Goal: Information Seeking & Learning: Find specific fact

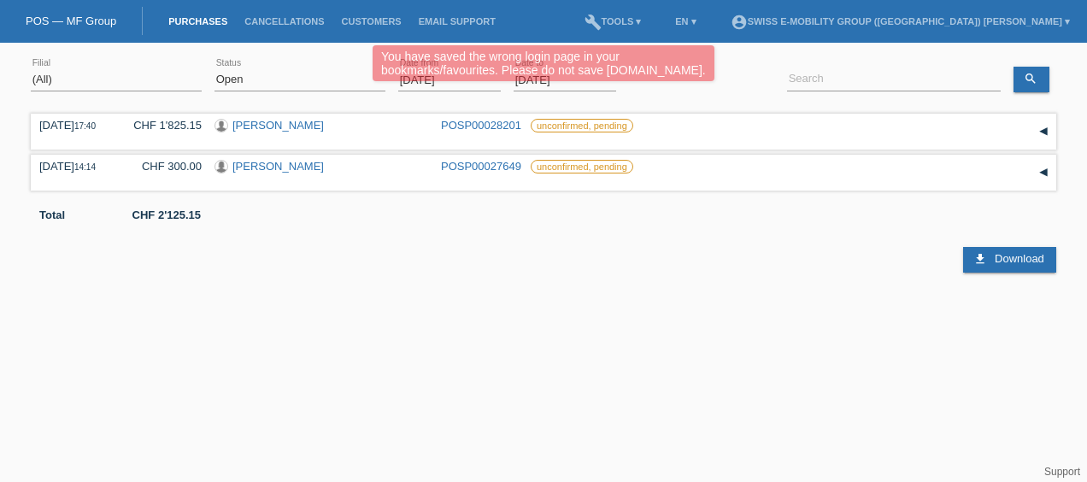
click at [829, 77] on div "You have saved the wrong login page in your bookmarks/favourites. Please do not…" at bounding box center [543, 65] width 652 height 40
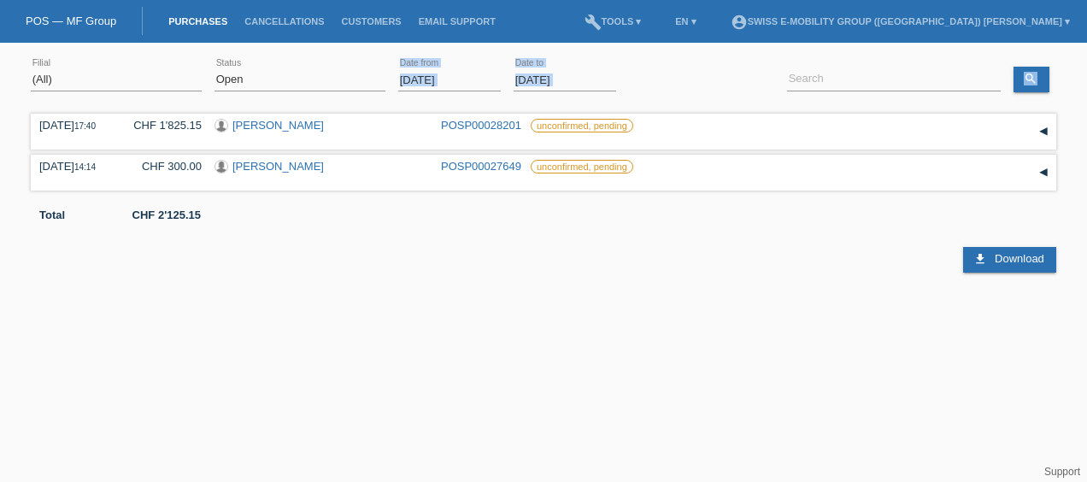
drag, startPoint x: 777, startPoint y: 84, endPoint x: 472, endPoint y: 84, distance: 305.8
click at [472, 84] on div "(All) Aarau Alexand'Ro Edouard'O Passion Vélo SàRL Basel Bern City Bern Expo Be…" at bounding box center [543, 80] width 1025 height 58
click at [326, 83] on select "(All) New Open Returned Stepped back / Cancelled Completed" at bounding box center [299, 79] width 171 height 21
select select "ALL"
click at [214, 69] on select "(All) New Open Returned Stepped back / Cancelled Completed" at bounding box center [299, 79] width 171 height 21
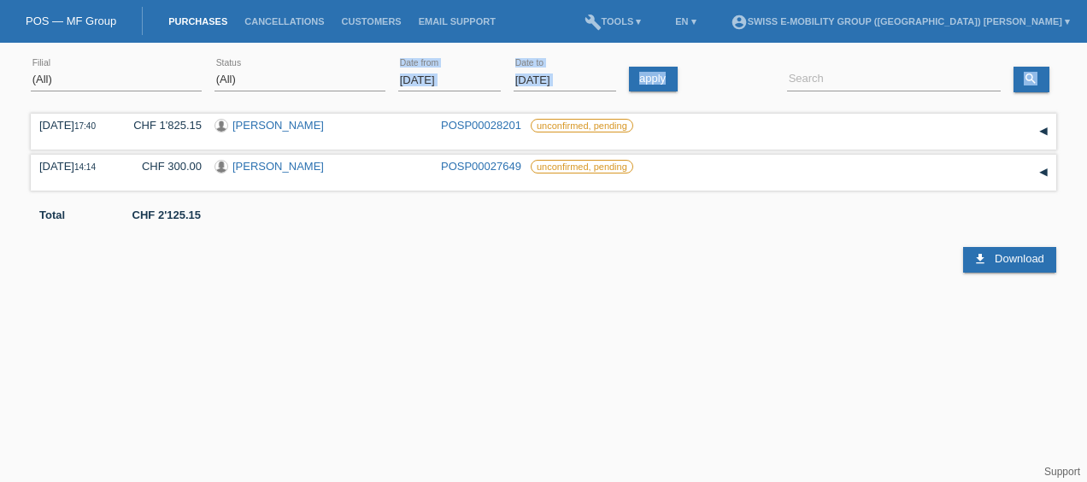
click at [452, 78] on input "01.09.2025" at bounding box center [449, 79] width 103 height 21
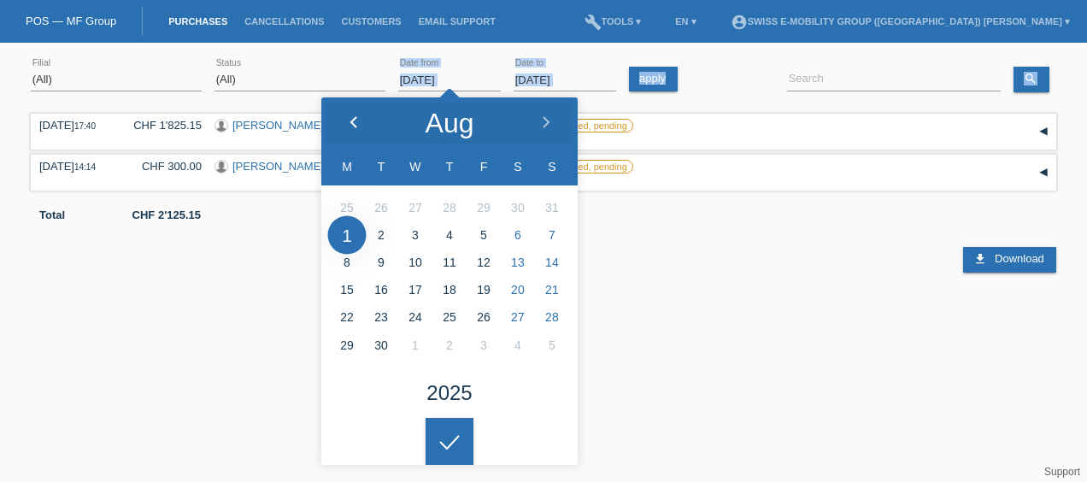
click at [350, 126] on icon at bounding box center [354, 123] width 14 height 14
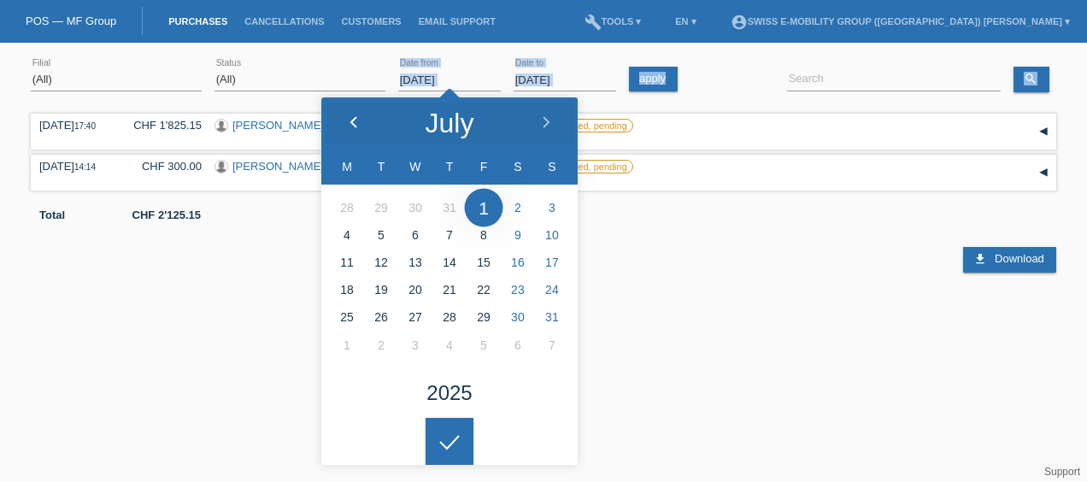
click at [350, 126] on icon at bounding box center [354, 123] width 14 height 14
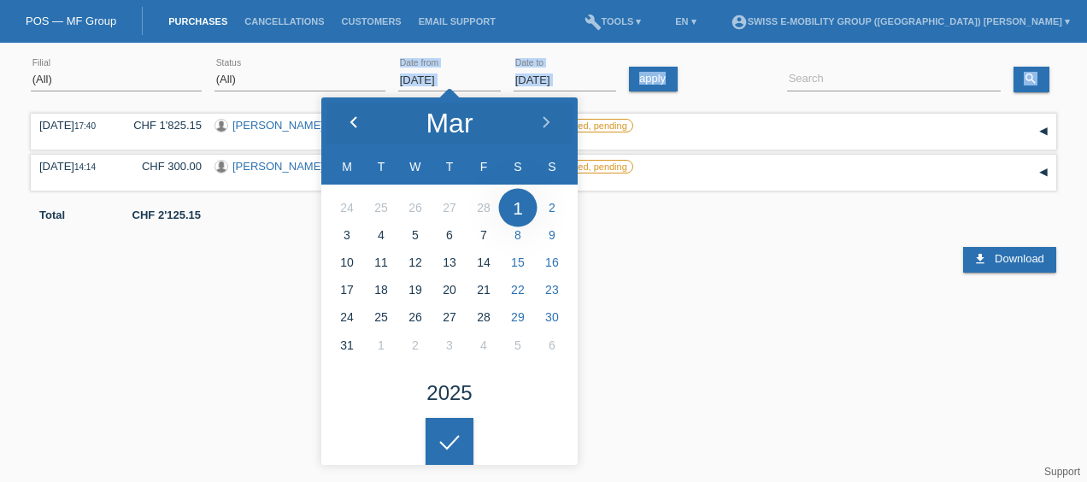
click at [351, 127] on icon at bounding box center [354, 123] width 14 height 14
click at [350, 120] on icon at bounding box center [354, 123] width 14 height 14
type input "01.01.2025"
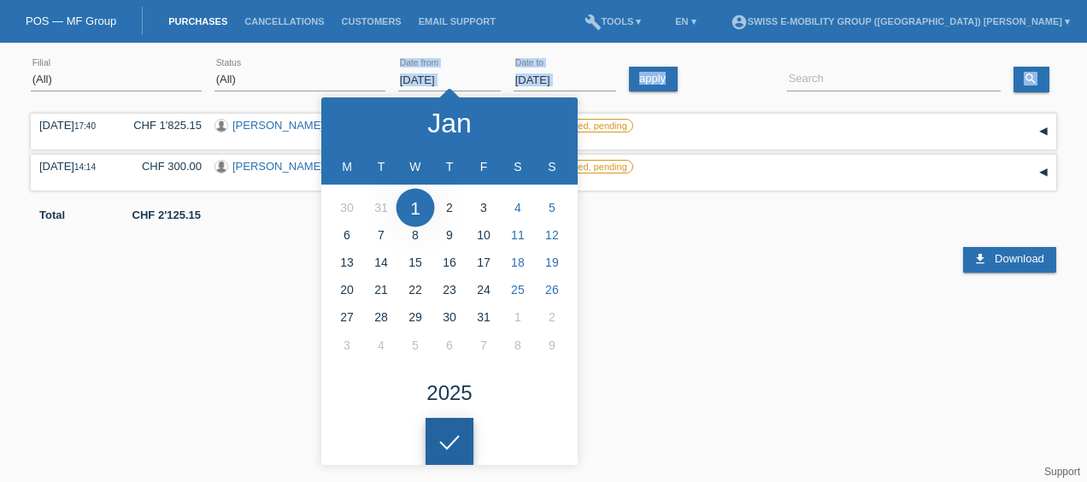
click at [449, 443] on div at bounding box center [449, 442] width 48 height 48
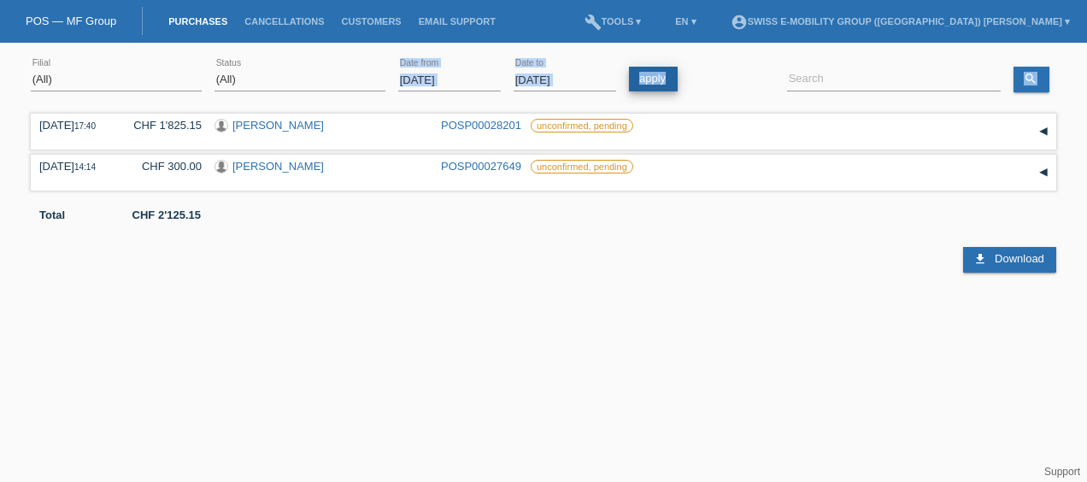
click at [664, 83] on link "apply" at bounding box center [653, 79] width 49 height 25
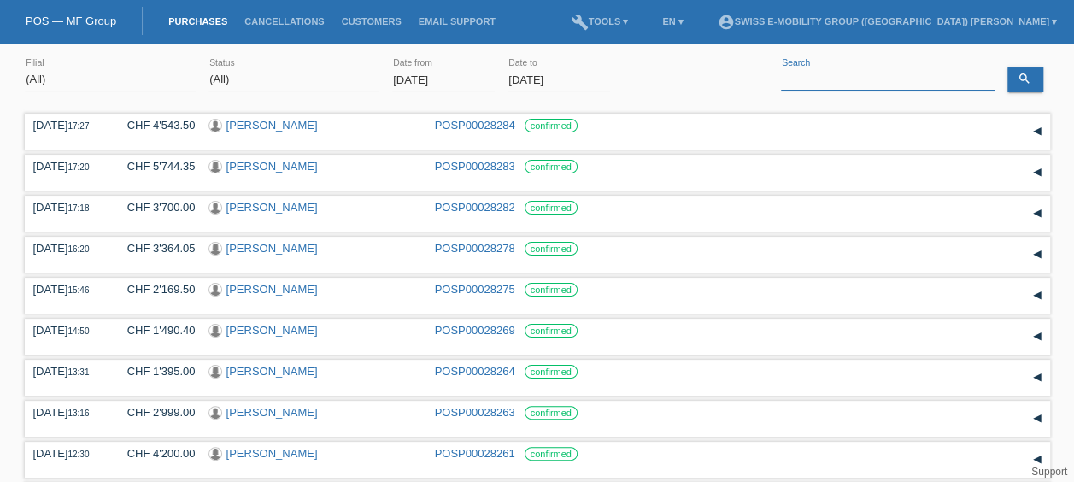
click at [849, 84] on input at bounding box center [888, 79] width 214 height 21
paste input "Nicolicea Adina"
click at [1032, 79] on link "search" at bounding box center [1025, 80] width 36 height 26
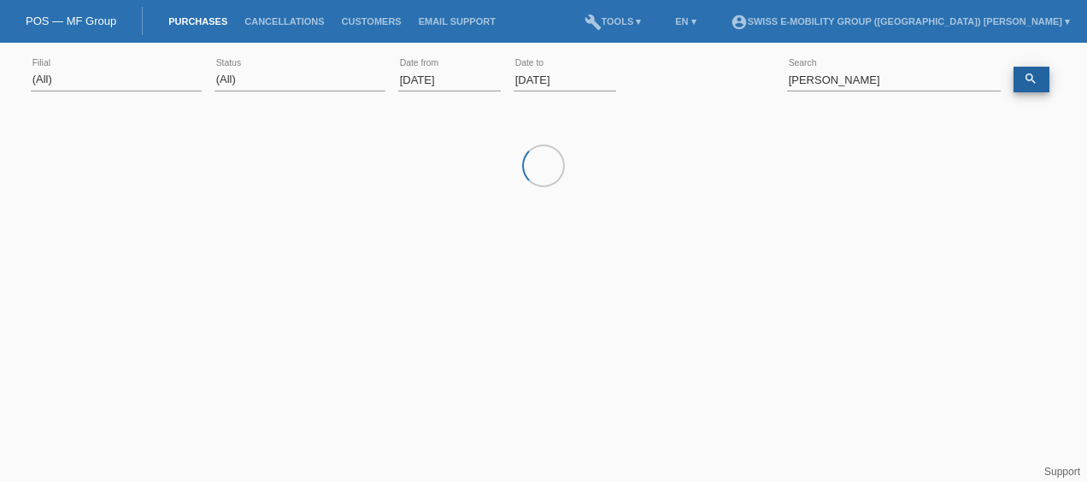
click at [1032, 79] on icon "search" at bounding box center [1030, 79] width 14 height 14
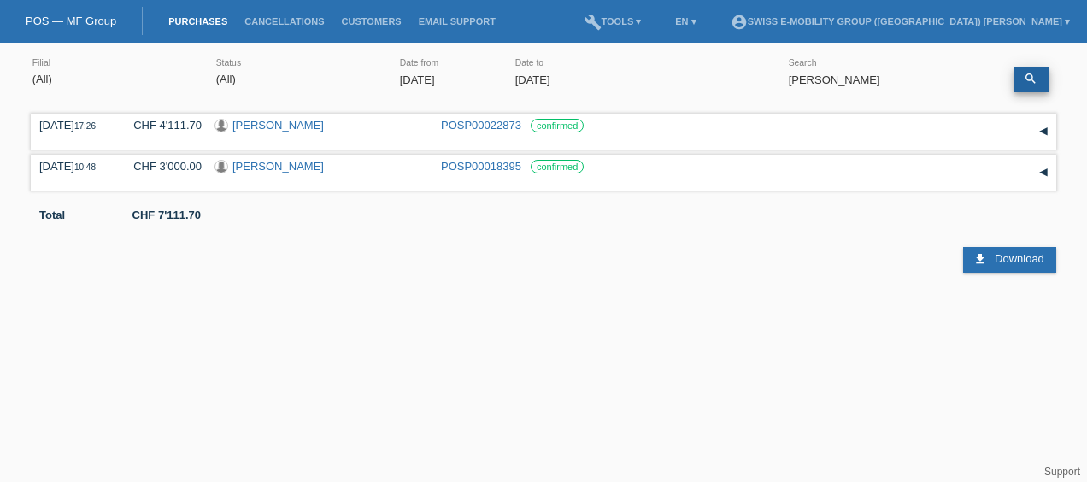
click at [1035, 84] on icon "search" at bounding box center [1030, 79] width 14 height 14
click at [866, 75] on input "Nicolicea Adina" at bounding box center [894, 79] width 214 height 21
paste input "Cambria Alexander"
click at [1027, 79] on icon "search" at bounding box center [1030, 79] width 14 height 14
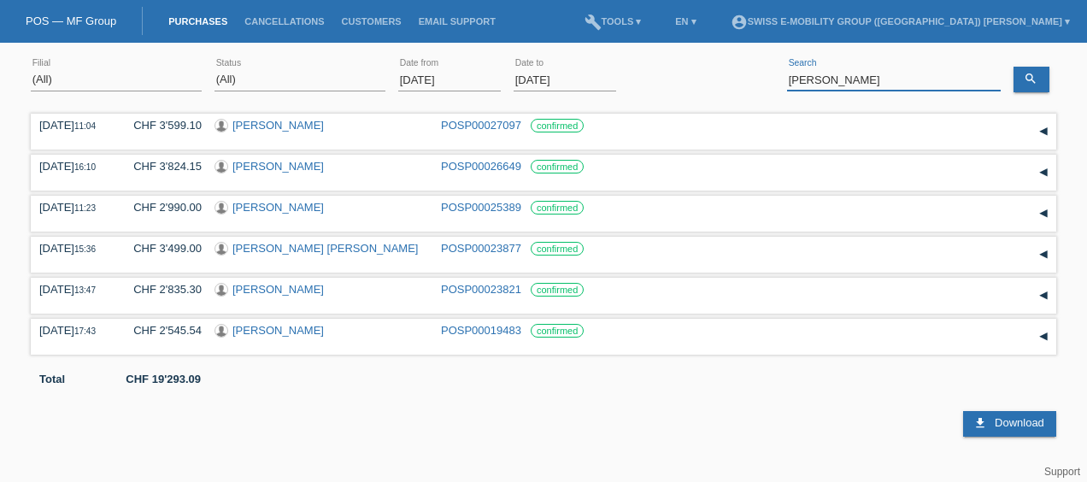
click at [917, 79] on input "Cambria Alexander" at bounding box center [894, 79] width 214 height 21
type input "C"
paste input "Khamkhajorn Athitphon"
click at [1034, 85] on link "search" at bounding box center [1031, 80] width 36 height 26
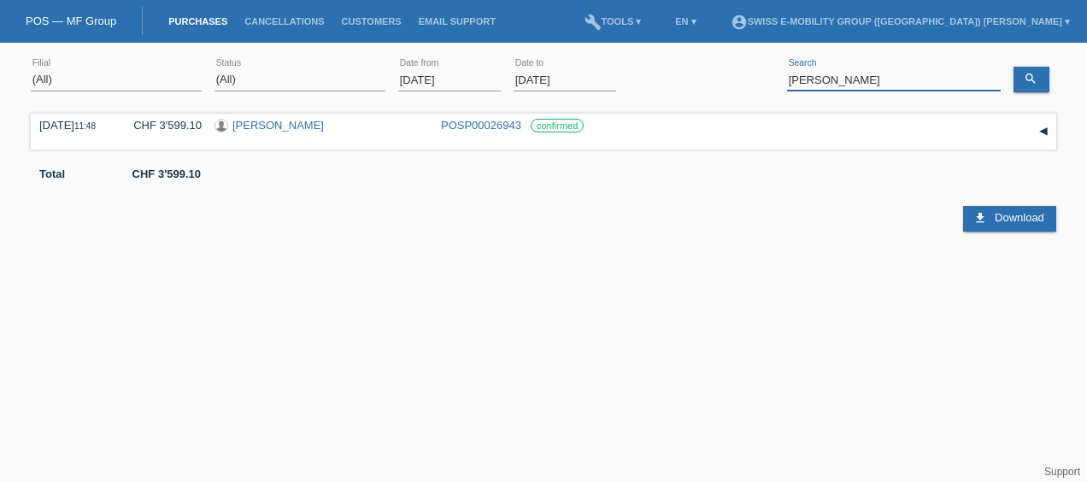
click at [927, 78] on input "Khamkhajorn Athitphon" at bounding box center [894, 79] width 214 height 21
paste input "Dias Roque Ricardo"
click at [1048, 76] on link "search" at bounding box center [1031, 80] width 36 height 26
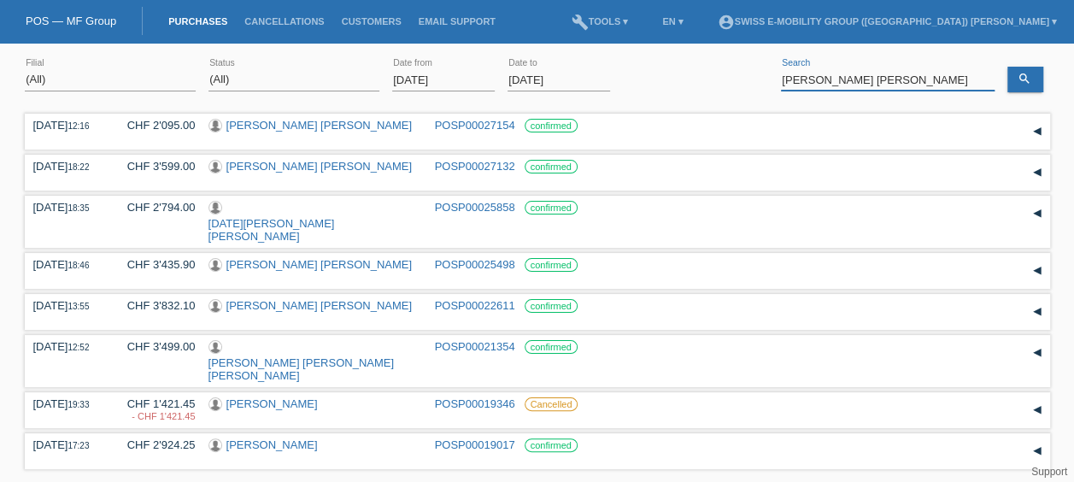
click at [906, 75] on input "Dias Roque Ricardo" at bounding box center [888, 79] width 214 height 21
paste input "Cambria Alexander"
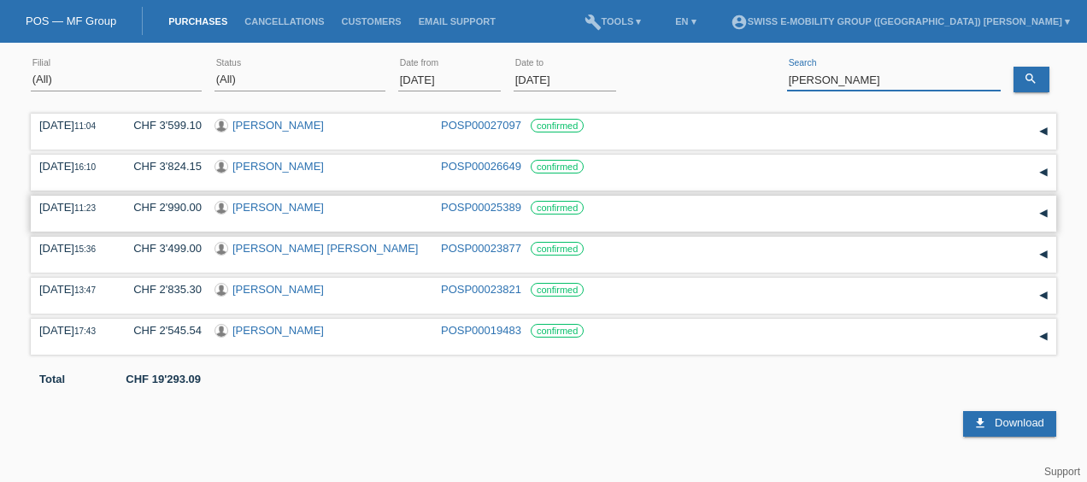
type input "Cambria Alexander"
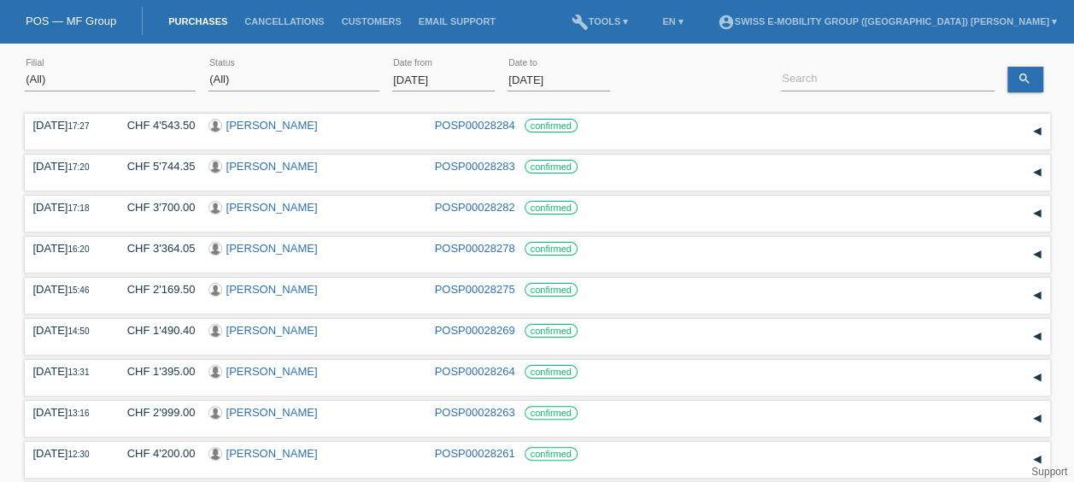
click at [207, 26] on link "Purchases" at bounding box center [198, 21] width 76 height 10
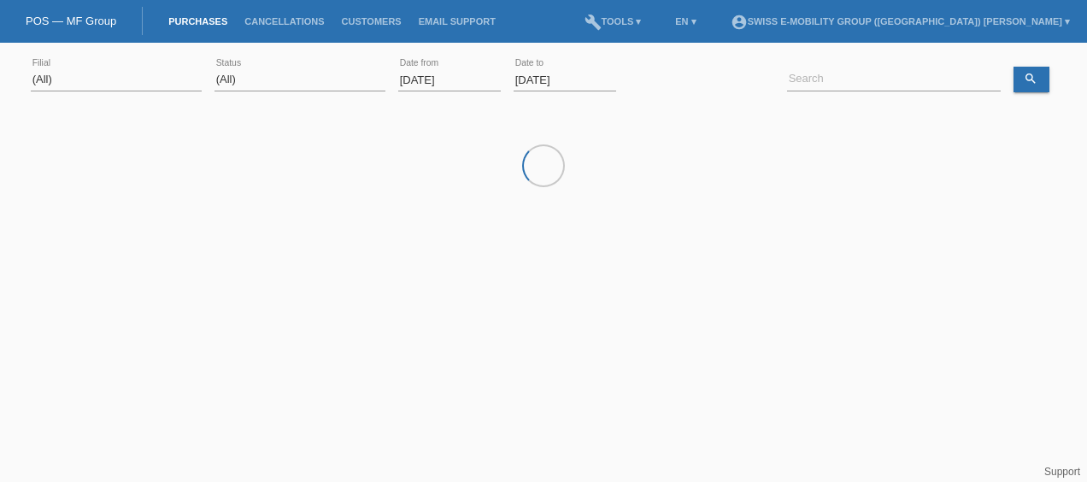
click at [327, 31] on li "Cancellations" at bounding box center [284, 22] width 97 height 44
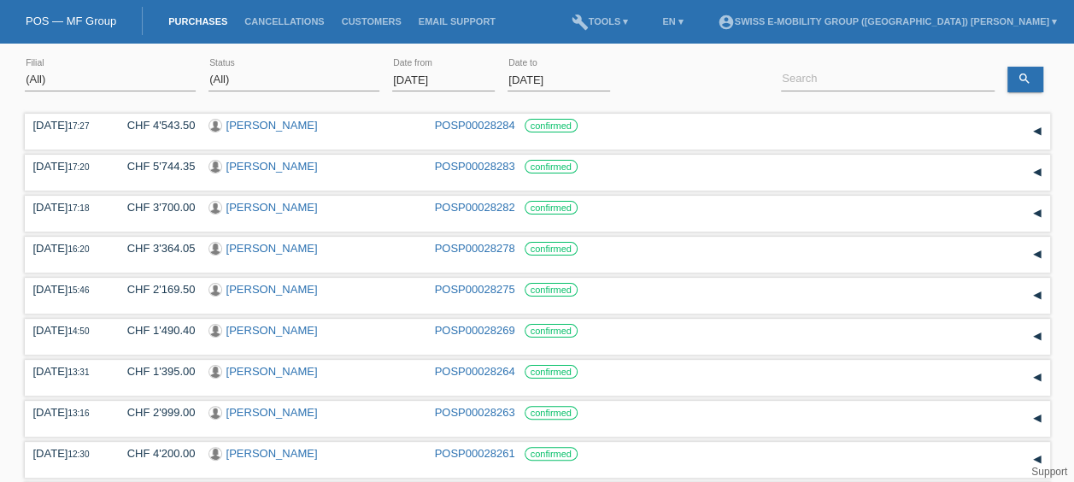
click at [277, 27] on li "Cancellations" at bounding box center [284, 22] width 97 height 44
click at [280, 24] on link "Cancellations" at bounding box center [284, 21] width 97 height 10
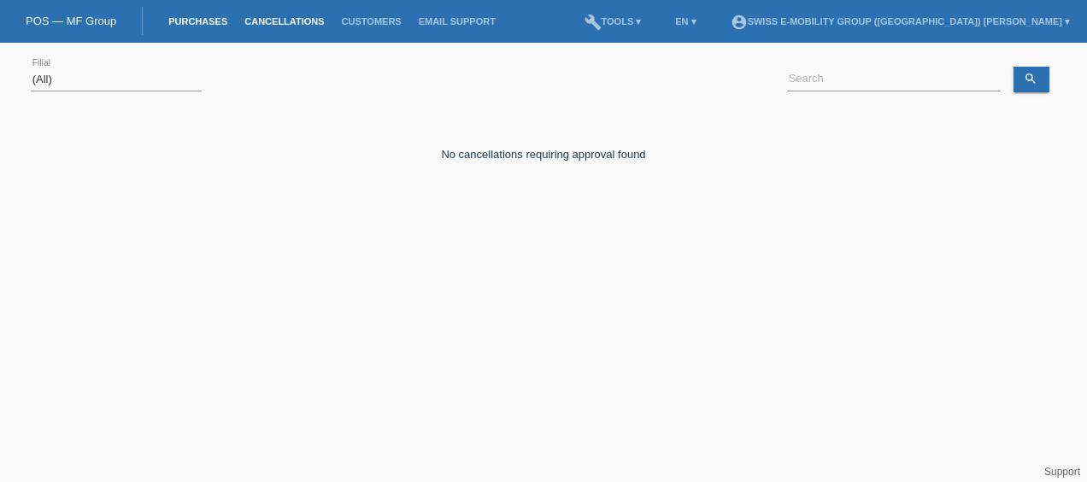
click at [217, 24] on link "Purchases" at bounding box center [198, 21] width 76 height 10
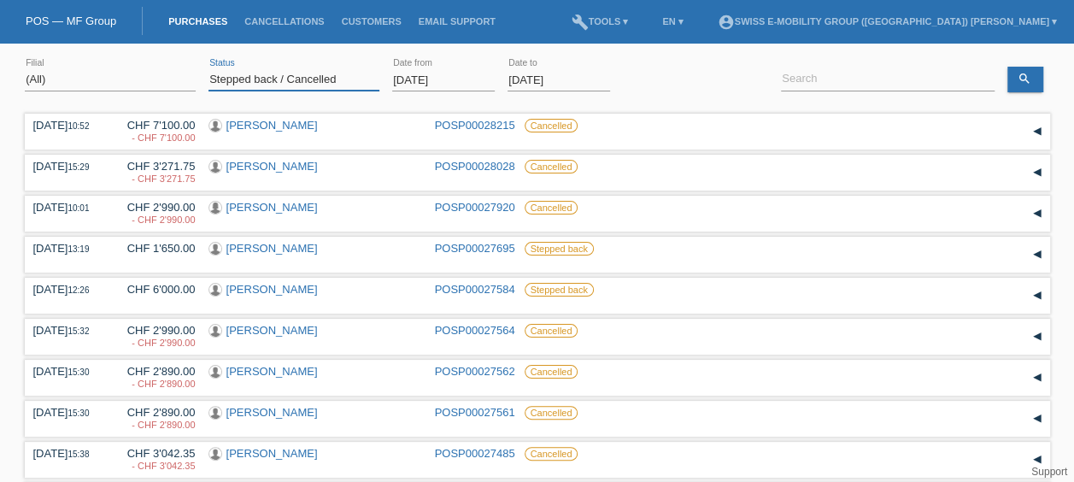
click at [302, 73] on select "(All) New Open Returned Stepped back / Cancelled Completed" at bounding box center [293, 79] width 171 height 21
select select "ALL"
click at [208, 69] on select "(All) New Open Returned Stepped back / Cancelled Completed" at bounding box center [293, 79] width 171 height 21
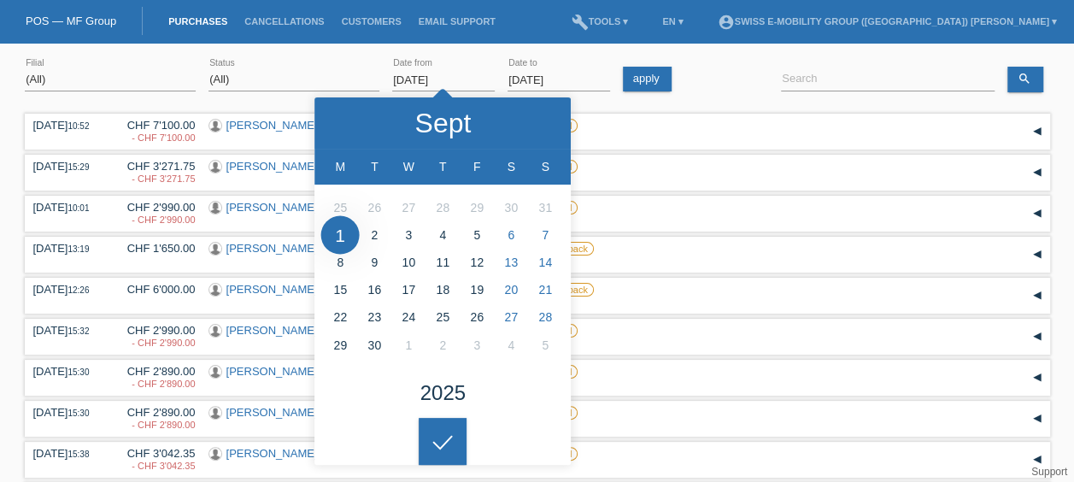
click at [468, 79] on input "01.09.2025" at bounding box center [443, 79] width 103 height 21
click at [587, 92] on div "04.10.2025 error Date to" at bounding box center [558, 80] width 103 height 58
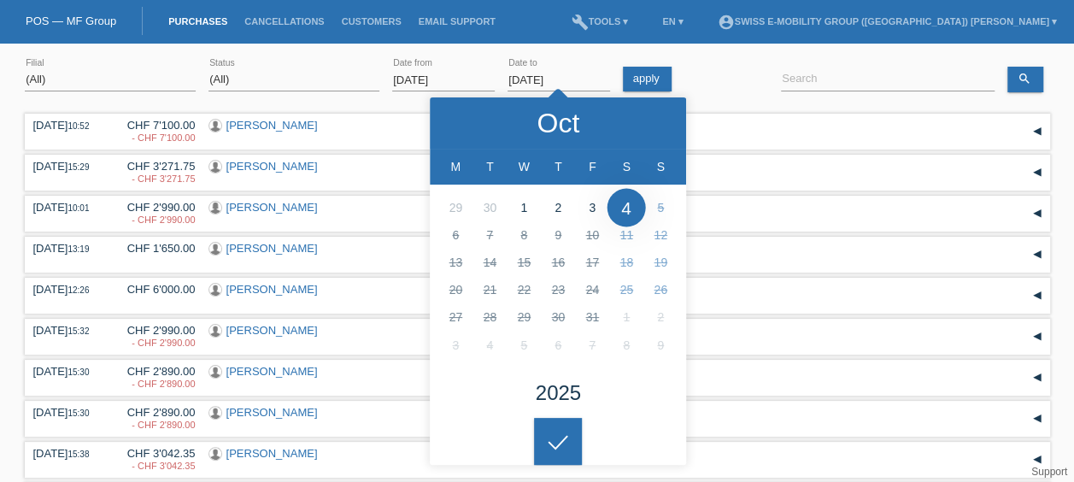
click at [601, 72] on input "04.10.2025" at bounding box center [558, 79] width 103 height 21
click at [495, 214] on li at bounding box center [489, 206] width 34 height 27
click at [489, 204] on li at bounding box center [489, 206] width 34 height 27
type input "[DATE]"
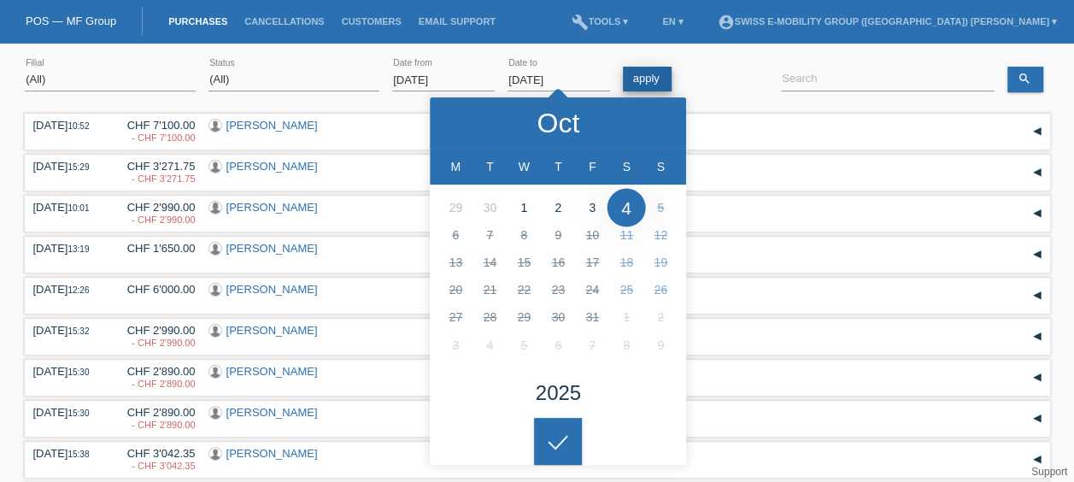
click at [639, 81] on link "apply" at bounding box center [647, 79] width 49 height 25
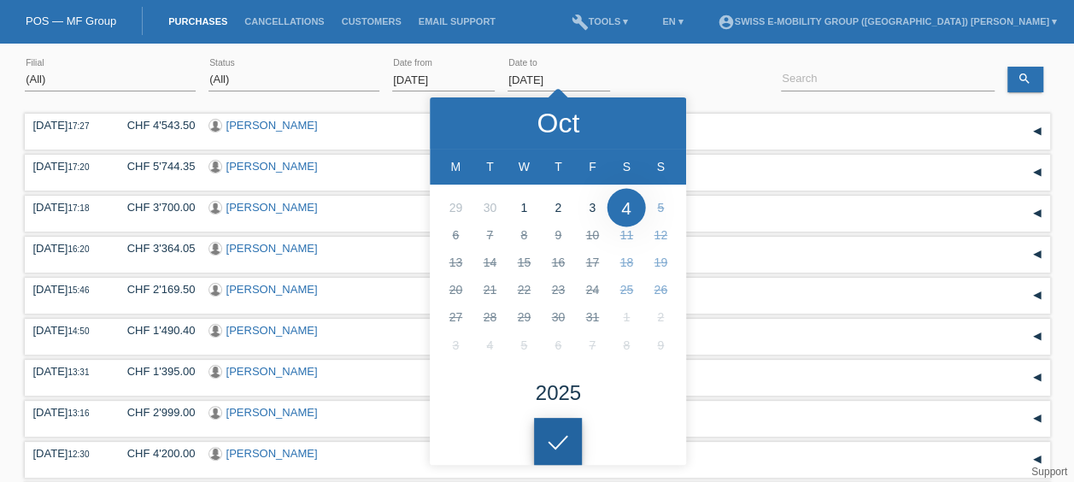
click at [565, 443] on body "POS — MF Group Purchases Cancellations Customers Email Support menu account_cir…" at bounding box center [537, 353] width 1074 height 604
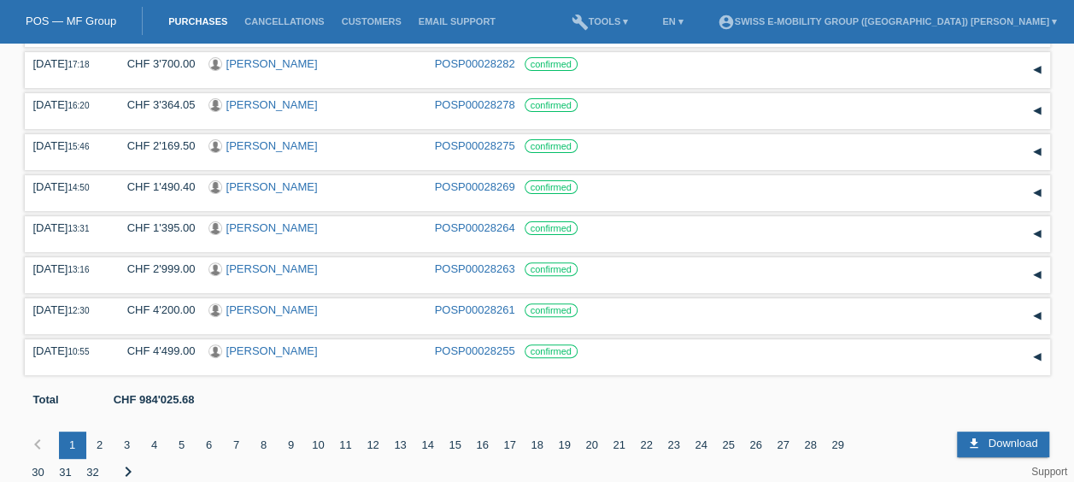
scroll to position [179, 0]
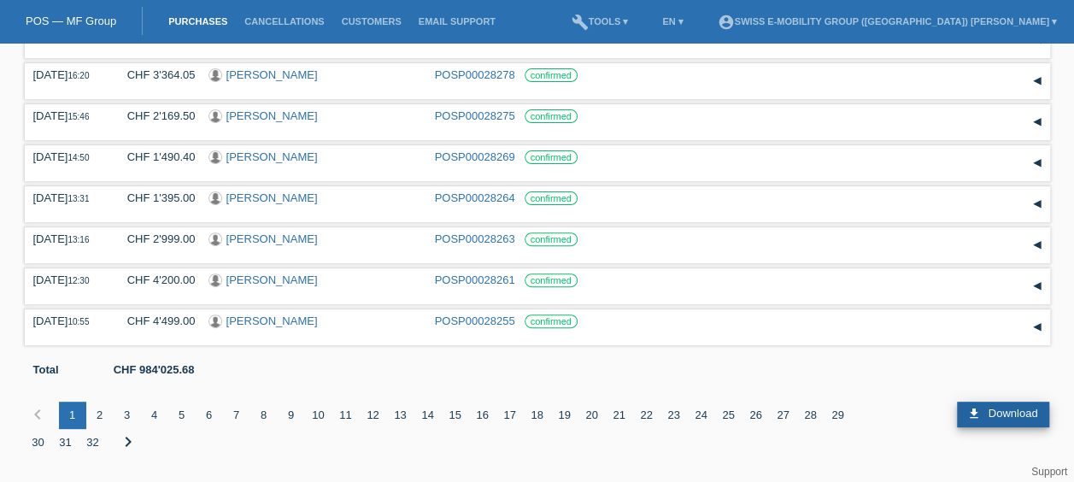
click at [998, 413] on span "Download" at bounding box center [1013, 413] width 50 height 13
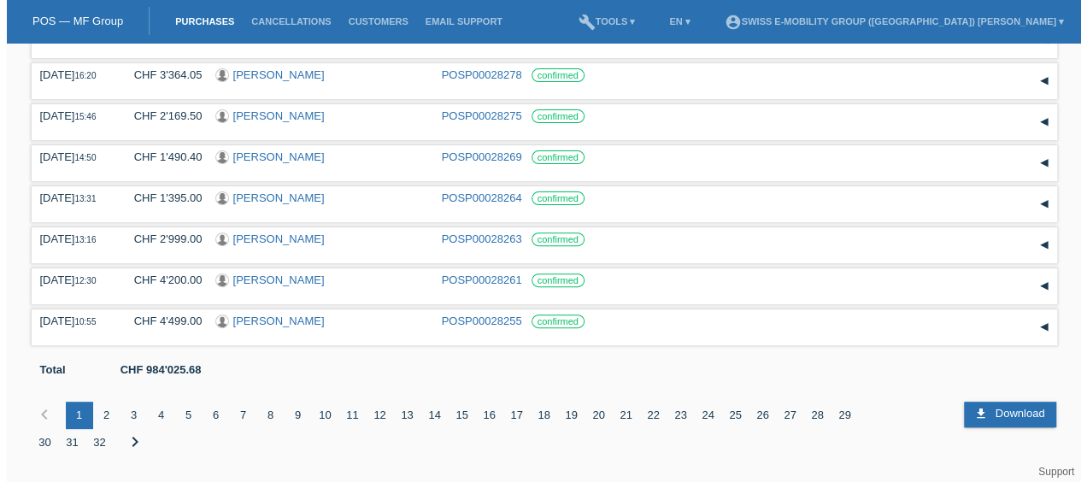
scroll to position [0, 0]
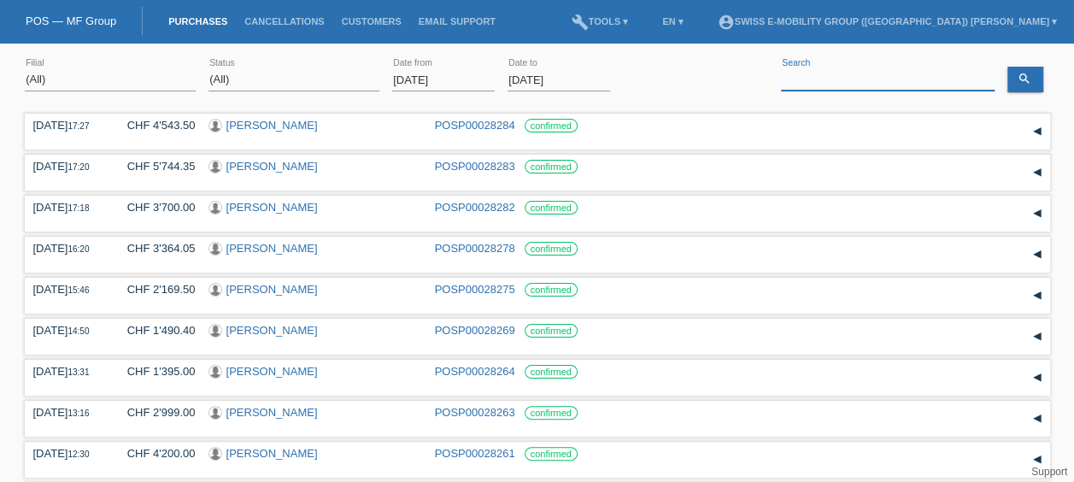
click at [839, 75] on input at bounding box center [888, 79] width 214 height 21
paste input "Roduit Thomas"
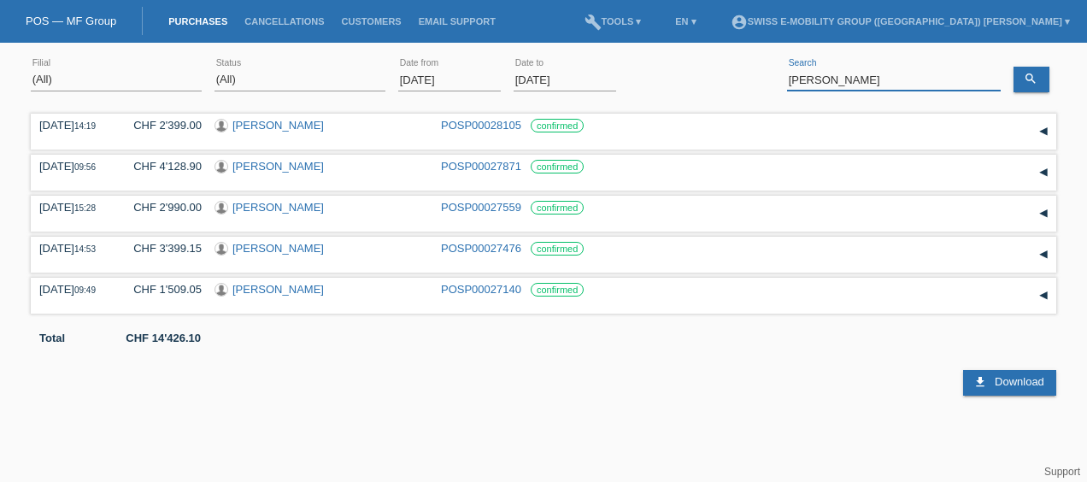
click at [883, 82] on input "Roduit Thomas" at bounding box center [894, 79] width 214 height 21
paste input "Mucha Bruno"
click at [1036, 80] on icon "search" at bounding box center [1030, 79] width 14 height 14
click at [868, 76] on input "Mucha Bruno" at bounding box center [894, 79] width 214 height 21
paste input "Arunthathy Ahilan"
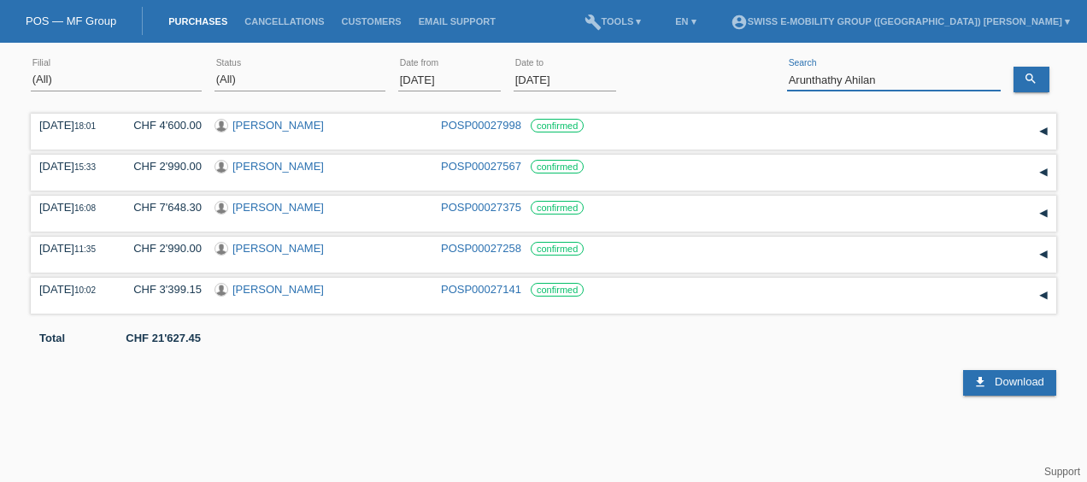
type input "Arunthathy Ahilan"
click at [1049, 74] on div "search" at bounding box center [1034, 80] width 43 height 26
click at [1028, 80] on icon "search" at bounding box center [1030, 79] width 14 height 14
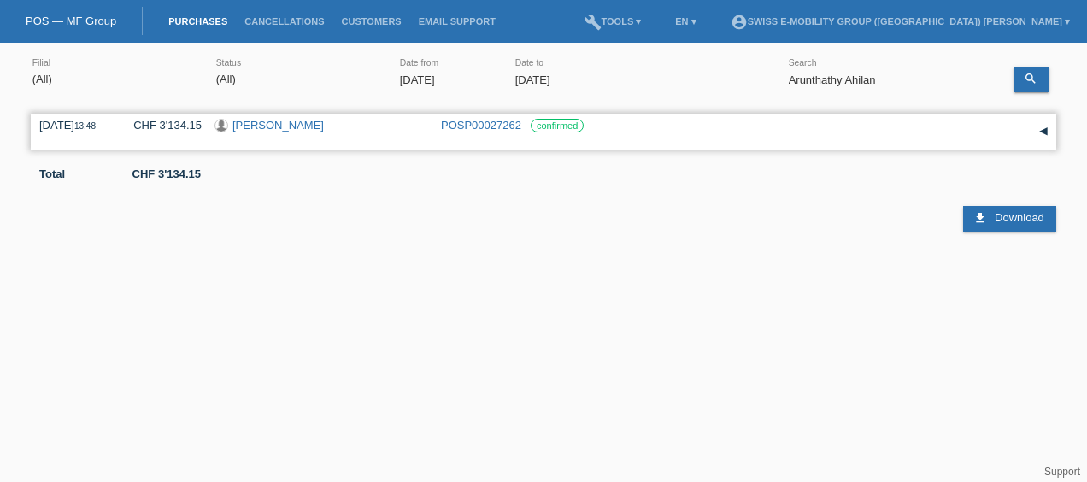
click at [437, 120] on div "09.09.2025 13:48 CHF 3'134.15 Ahilan Arunthathy POSP00027262 confirmed" at bounding box center [543, 132] width 1008 height 26
drag, startPoint x: 437, startPoint y: 120, endPoint x: 503, endPoint y: 127, distance: 66.2
click at [503, 127] on div "09.09.2025 13:48 CHF 3'134.15 Ahilan Arunthathy POSP00027262 confirmed" at bounding box center [543, 132] width 1008 height 26
copy link "POSP00027262"
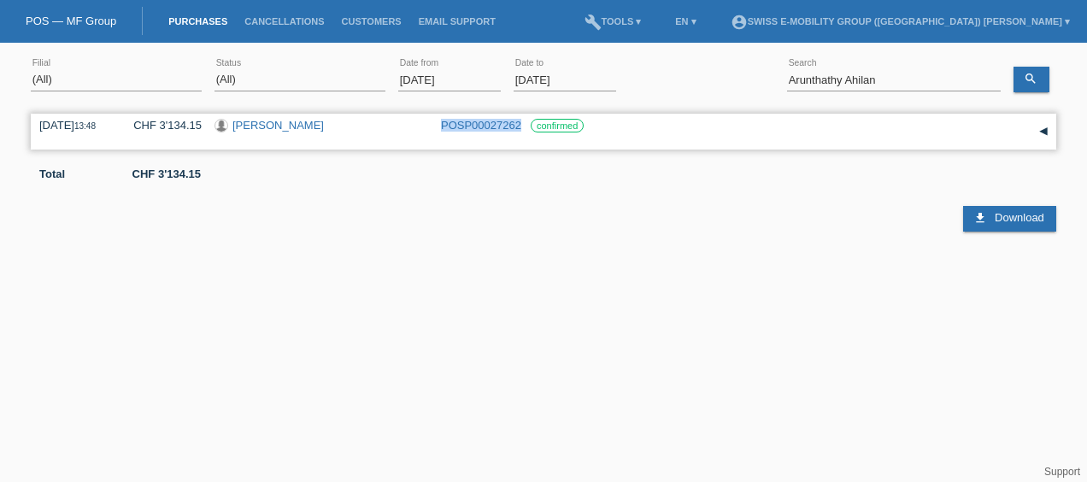
click at [277, 125] on link "[PERSON_NAME]" at bounding box center [277, 125] width 91 height 13
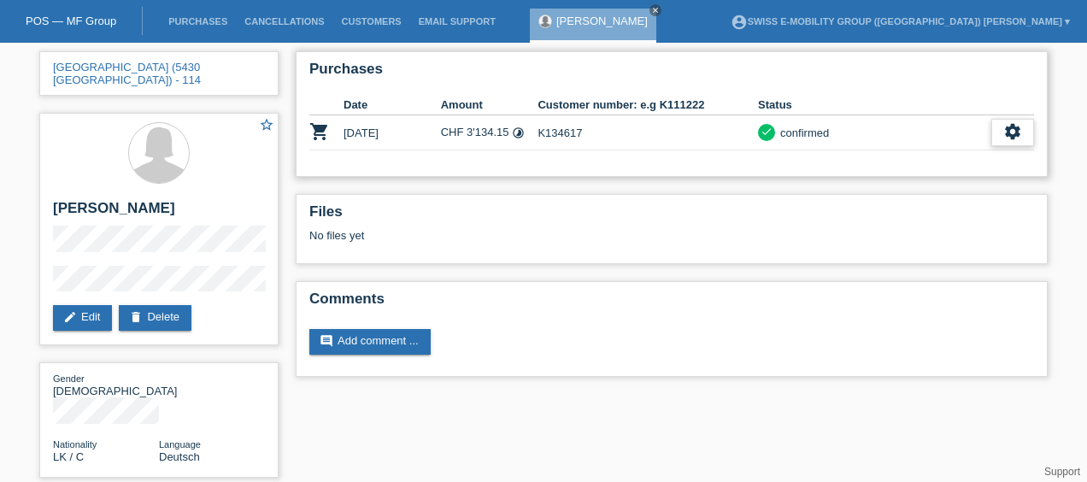
click at [1018, 128] on icon "settings" at bounding box center [1012, 131] width 19 height 19
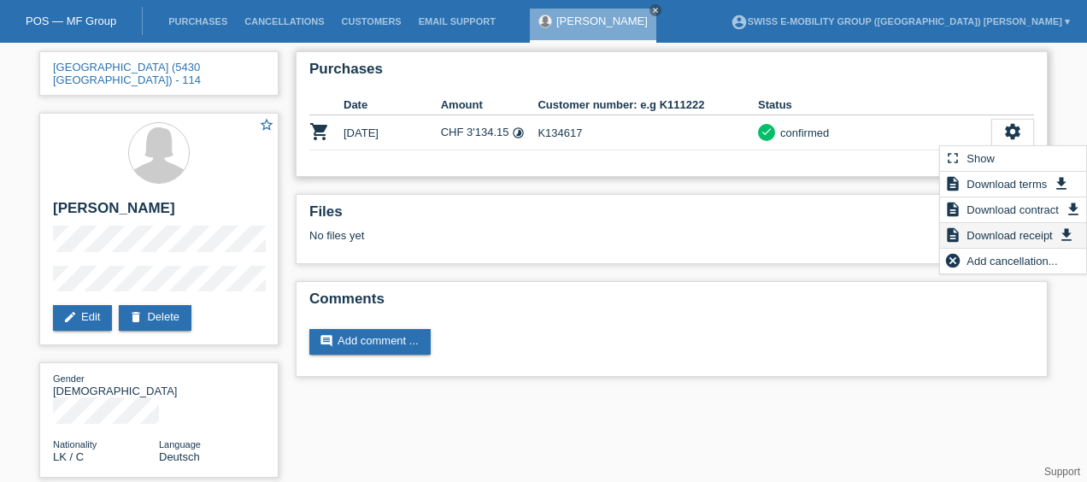
click at [1023, 243] on span "Download receipt" at bounding box center [1009, 235] width 91 height 21
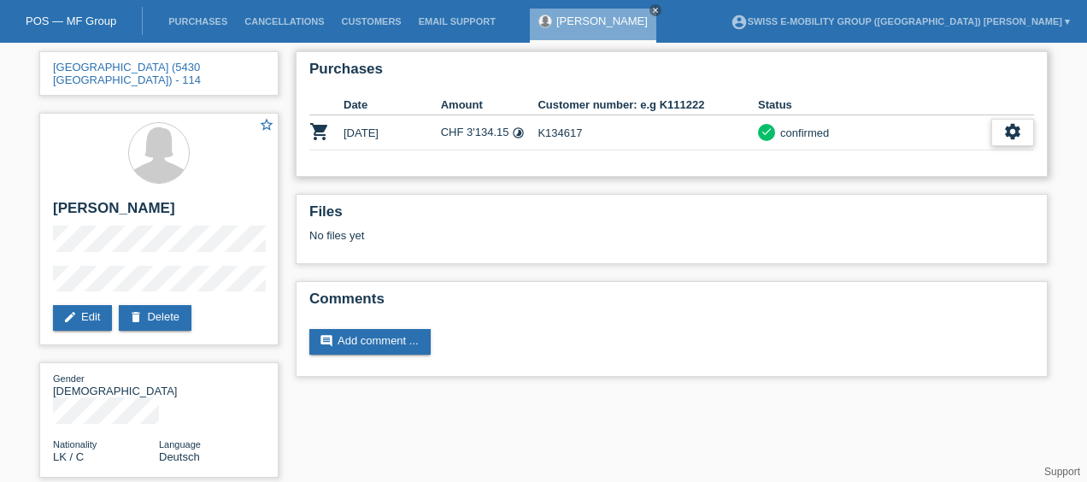
click at [1019, 130] on icon "settings" at bounding box center [1012, 131] width 19 height 19
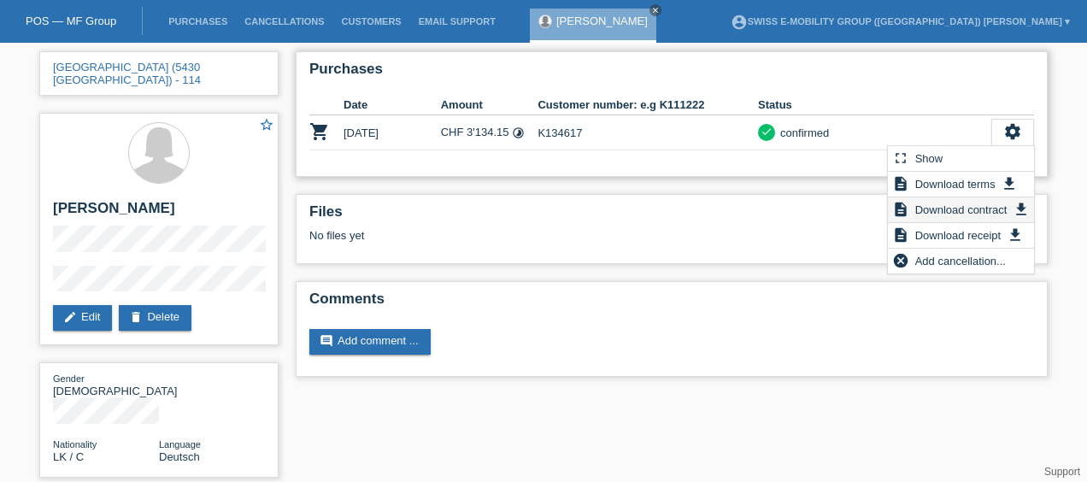
click at [974, 208] on span "Download contract" at bounding box center [960, 209] width 97 height 21
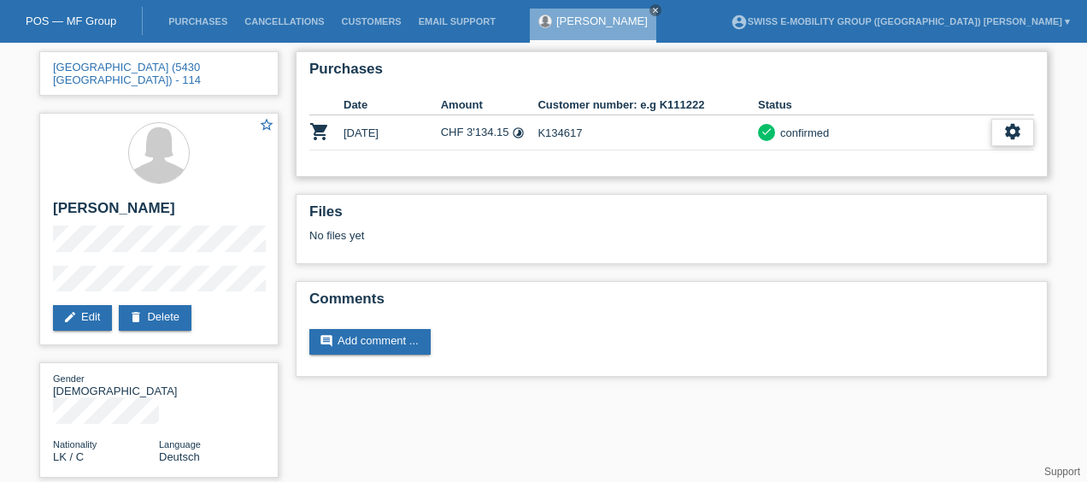
click at [997, 125] on div "settings" at bounding box center [1012, 132] width 43 height 27
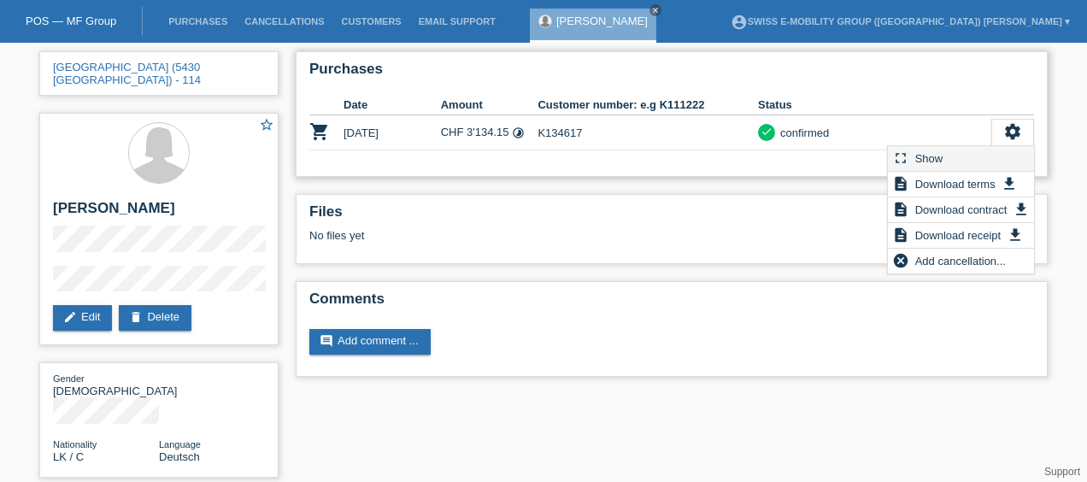
click at [929, 162] on span "Show" at bounding box center [928, 158] width 33 height 21
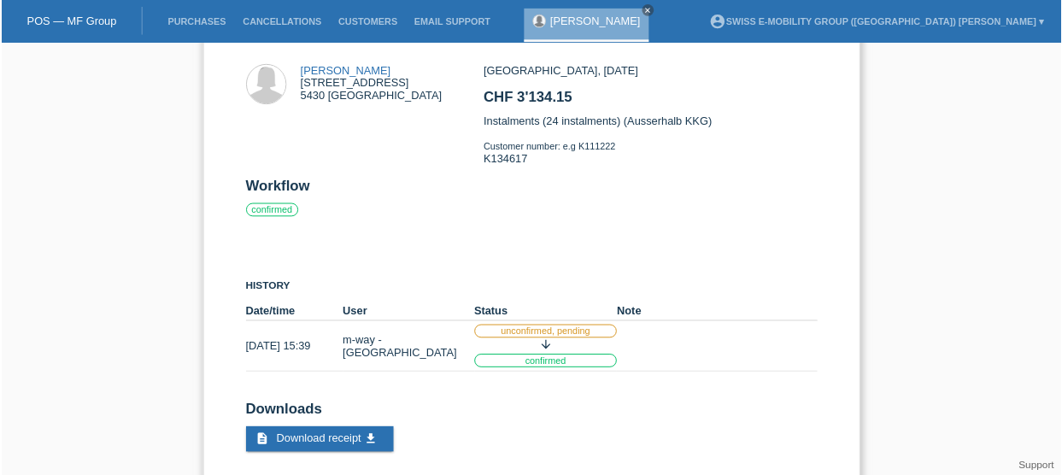
scroll to position [97, 0]
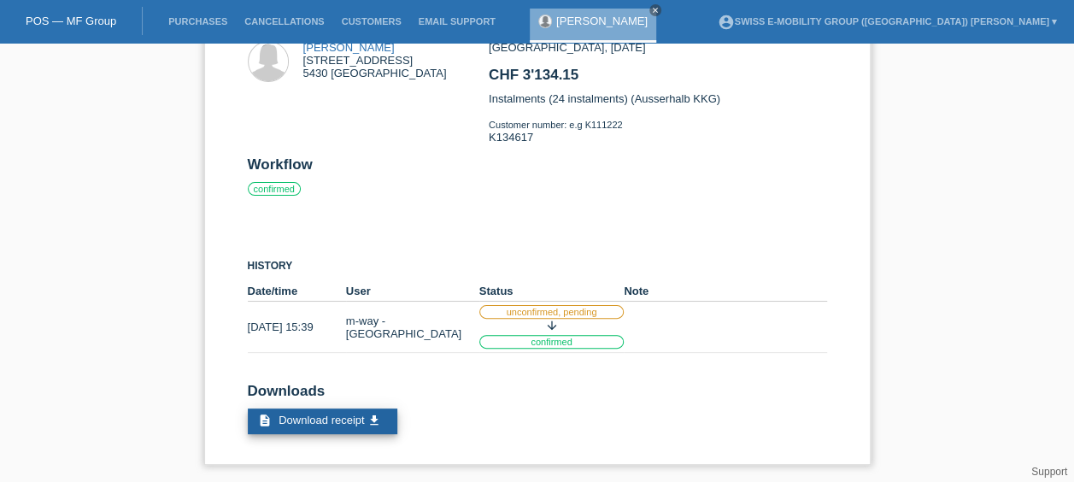
click at [335, 422] on span "Download receipt" at bounding box center [320, 419] width 85 height 13
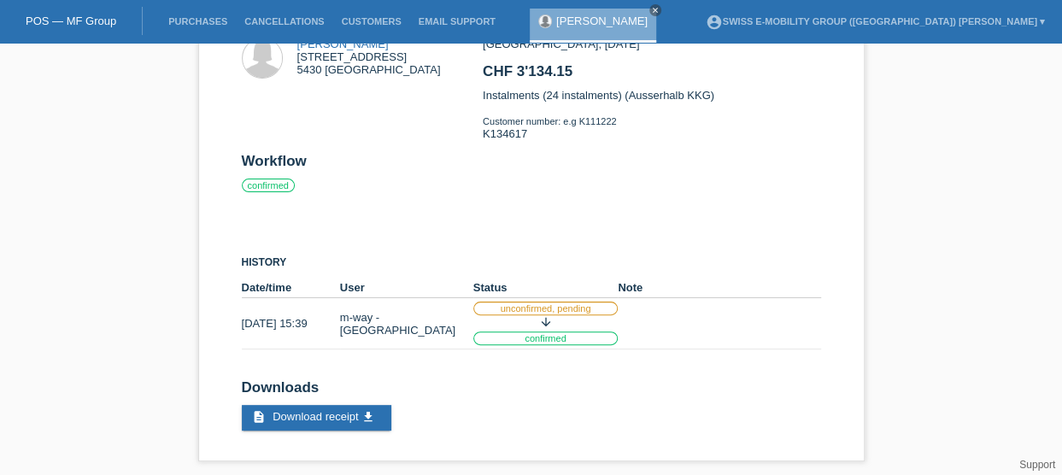
scroll to position [0, 0]
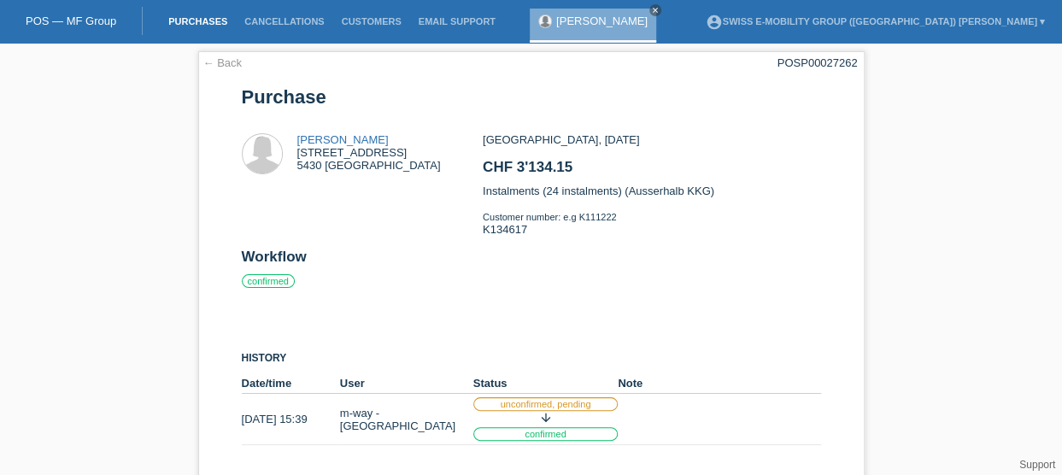
click at [205, 20] on link "Purchases" at bounding box center [198, 21] width 76 height 10
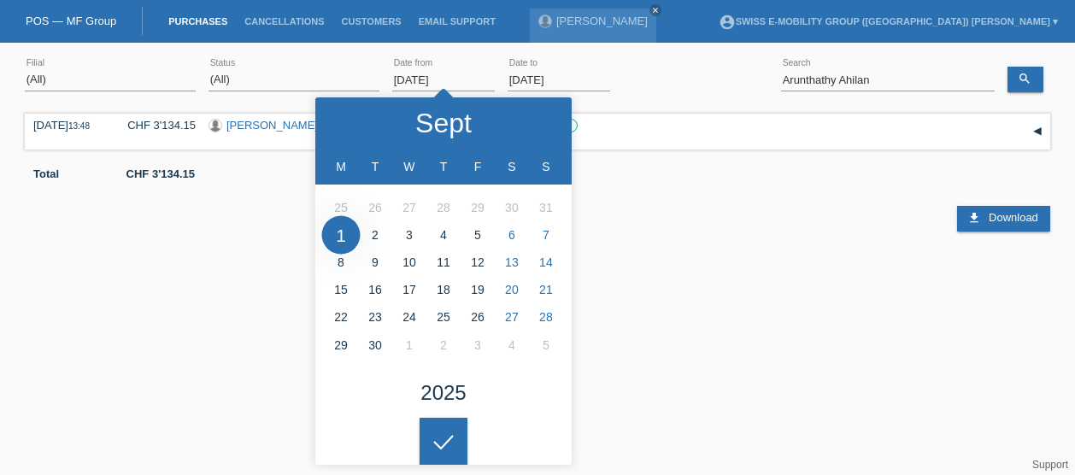
click at [422, 71] on input "[DATE]" at bounding box center [443, 79] width 103 height 21
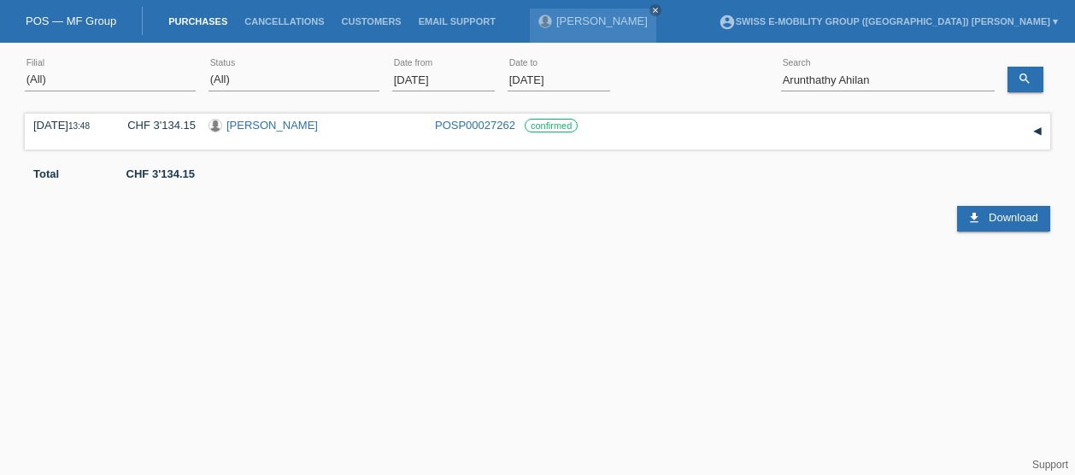
click at [443, 426] on div at bounding box center [443, 428] width 48 height 48
click at [917, 81] on input "Arunthathy Ahilan" at bounding box center [888, 79] width 214 height 21
paste input "Medhin Abraham"
click at [1041, 65] on div "search" at bounding box center [1028, 71] width 43 height 41
click at [1032, 78] on link "search" at bounding box center [1025, 80] width 36 height 26
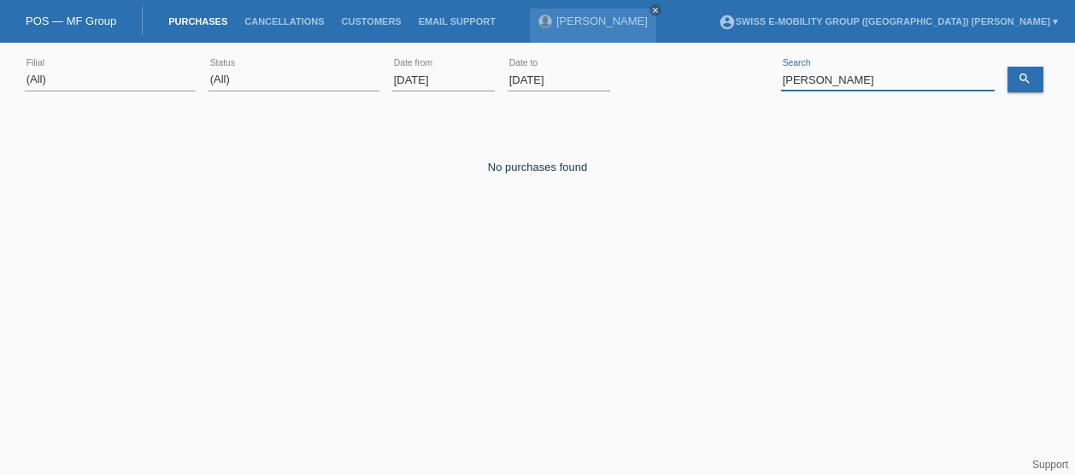
click at [882, 85] on input "Medhin Abraham" at bounding box center [888, 79] width 214 height 21
type input "Medhin"
click at [1027, 79] on icon "search" at bounding box center [1024, 79] width 14 height 14
click at [451, 77] on input "[DATE]" at bounding box center [443, 79] width 103 height 21
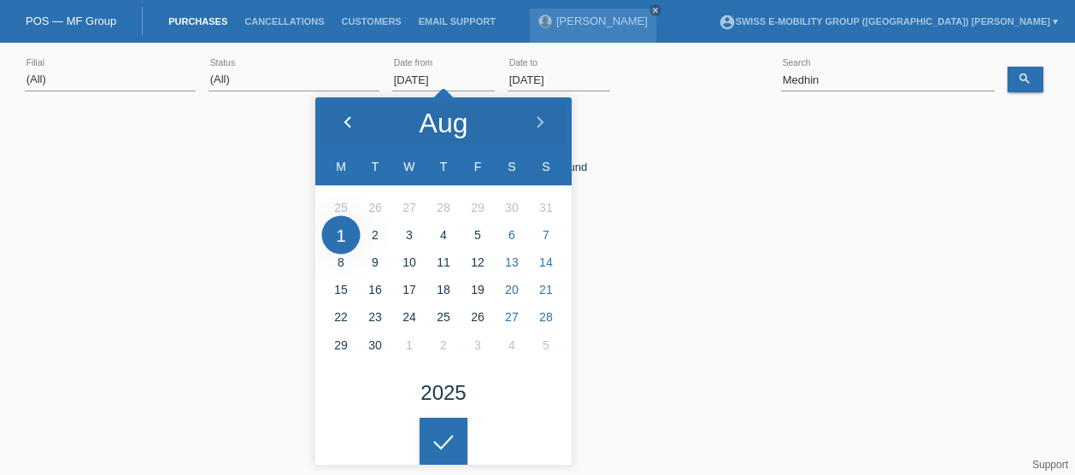
click at [345, 120] on polyline at bounding box center [347, 122] width 5 height 10
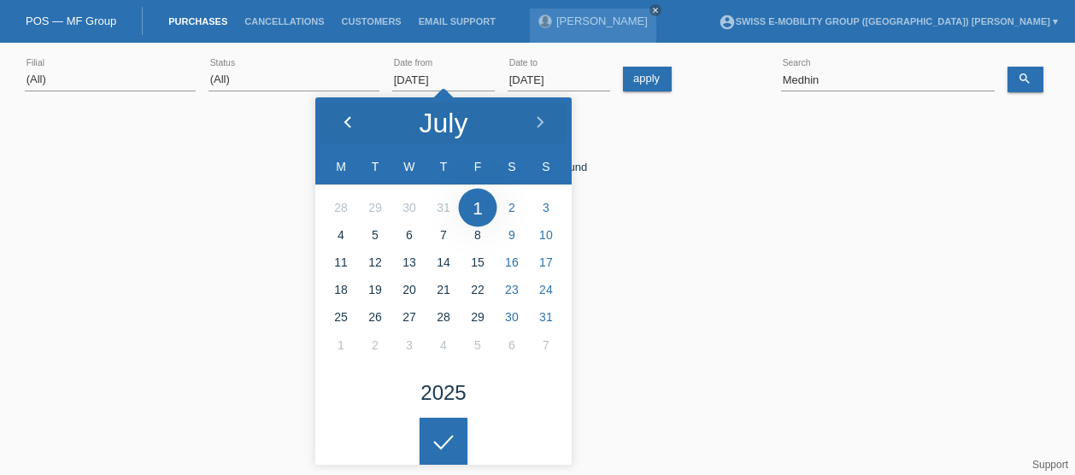
click at [345, 120] on polyline at bounding box center [347, 122] width 5 height 10
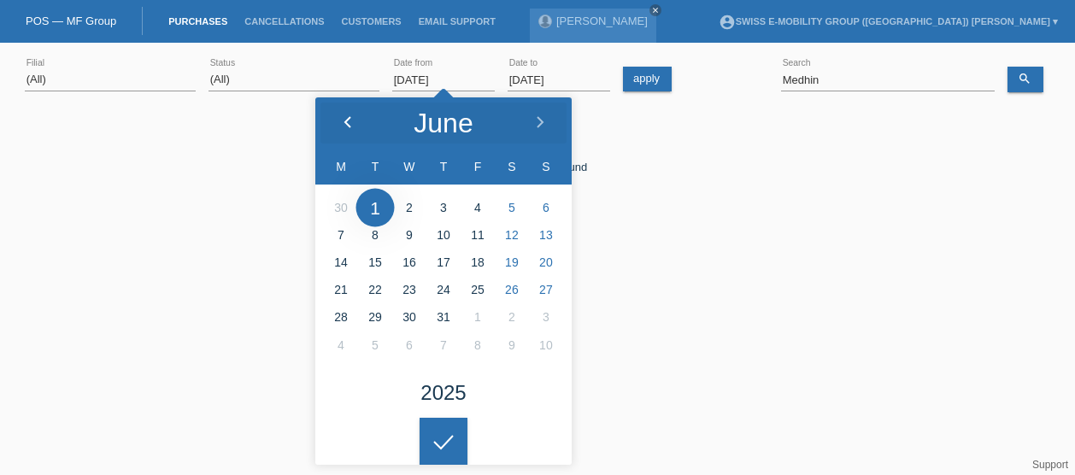
click at [345, 120] on polyline at bounding box center [347, 122] width 5 height 10
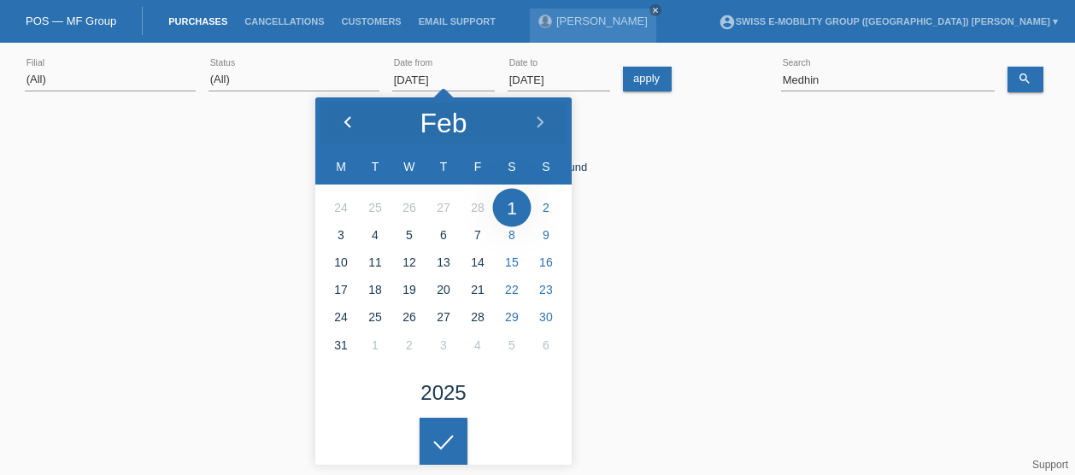
click at [345, 120] on polyline at bounding box center [347, 122] width 5 height 10
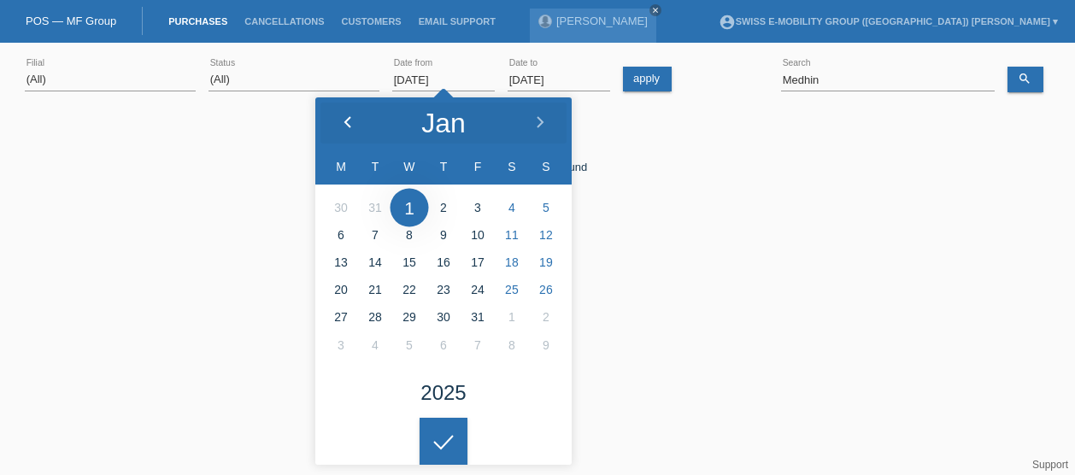
click at [345, 120] on polyline at bounding box center [347, 122] width 5 height 10
type input "01.12.2024"
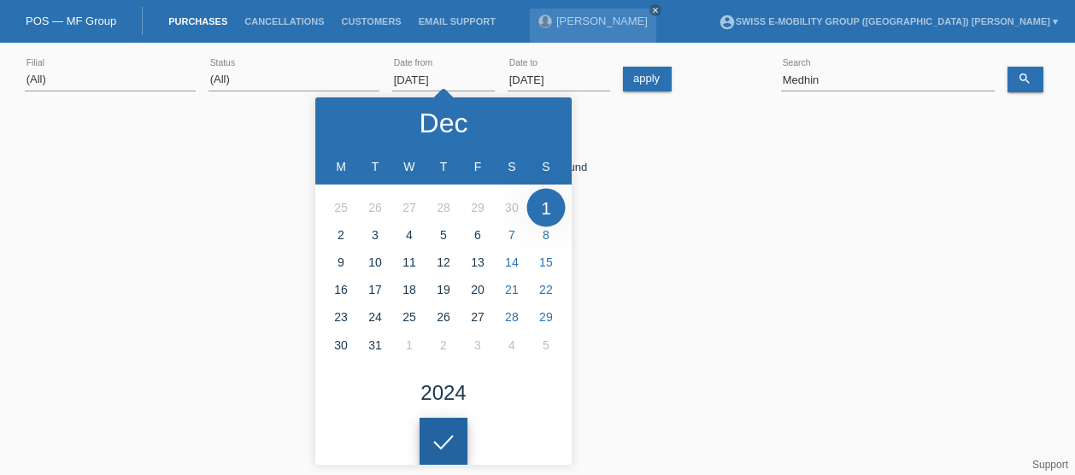
click at [456, 280] on html "POS — MF Group Purchases Cancellations Customers Email Support Ahilan Arunthathy" at bounding box center [537, 140] width 1075 height 280
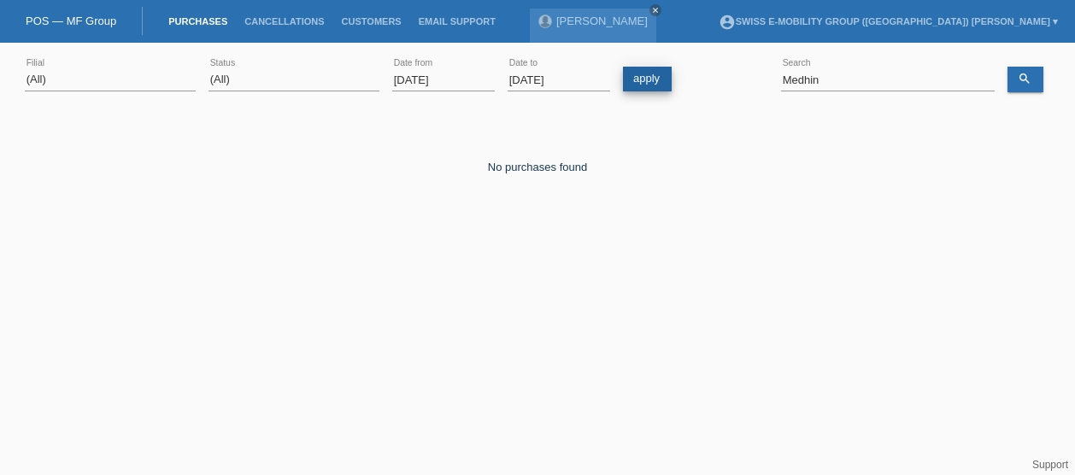
click at [654, 78] on link "apply" at bounding box center [647, 79] width 49 height 25
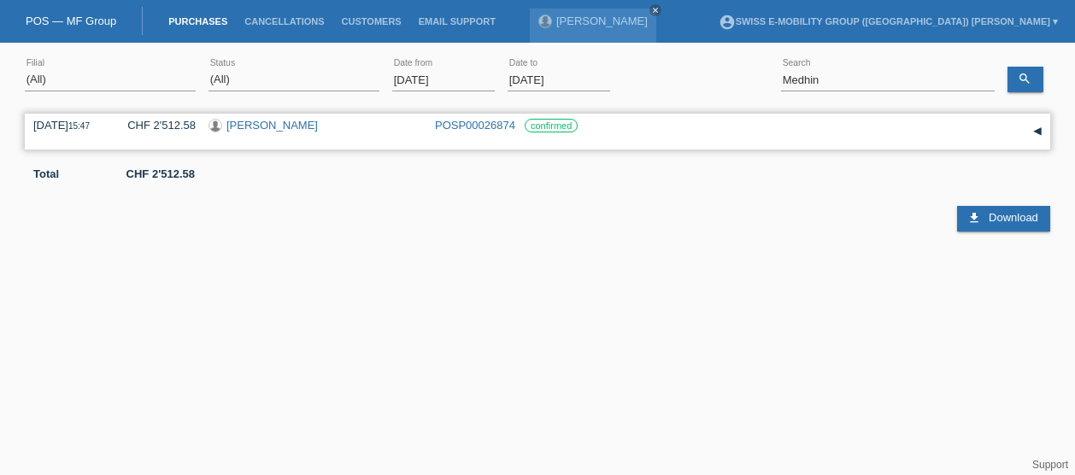
click at [448, 126] on link "POSP00026874" at bounding box center [475, 125] width 80 height 13
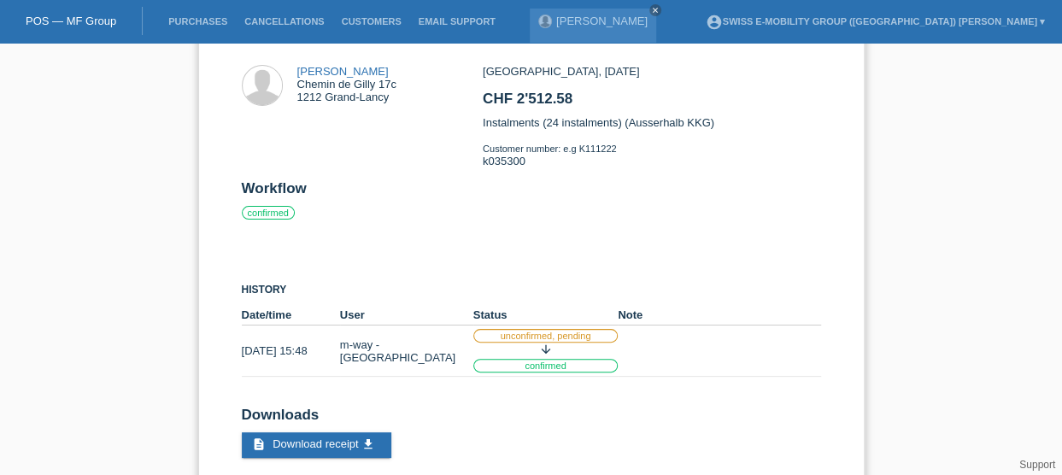
scroll to position [103, 0]
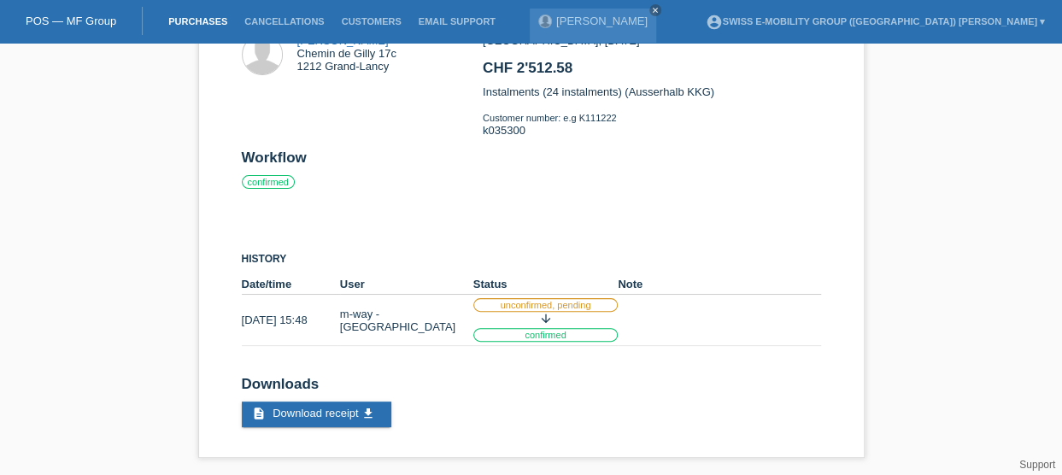
click at [173, 20] on link "Purchases" at bounding box center [198, 21] width 76 height 10
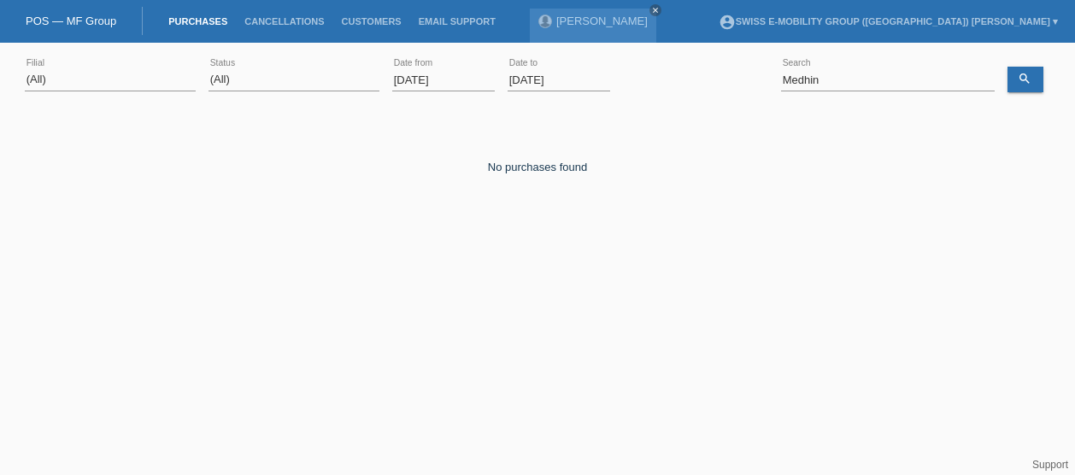
click at [386, 73] on div "(All) [PERSON_NAME] Passion Vélo SàRL [GEOGRAPHIC_DATA] [GEOGRAPHIC_DATA] [GEOG…" at bounding box center [537, 80] width 1025 height 58
click at [437, 79] on input "[DATE]" at bounding box center [443, 79] width 103 height 21
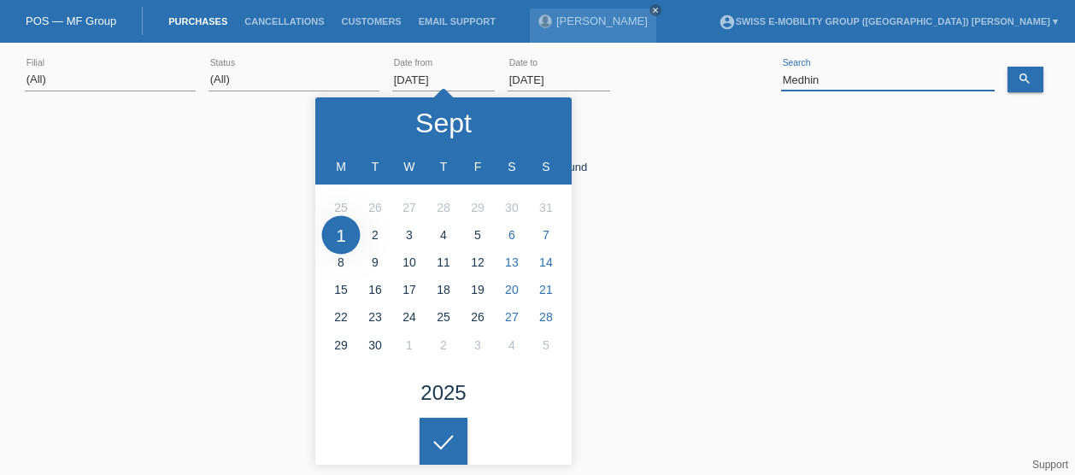
click at [863, 83] on input "Medhin" at bounding box center [888, 79] width 214 height 21
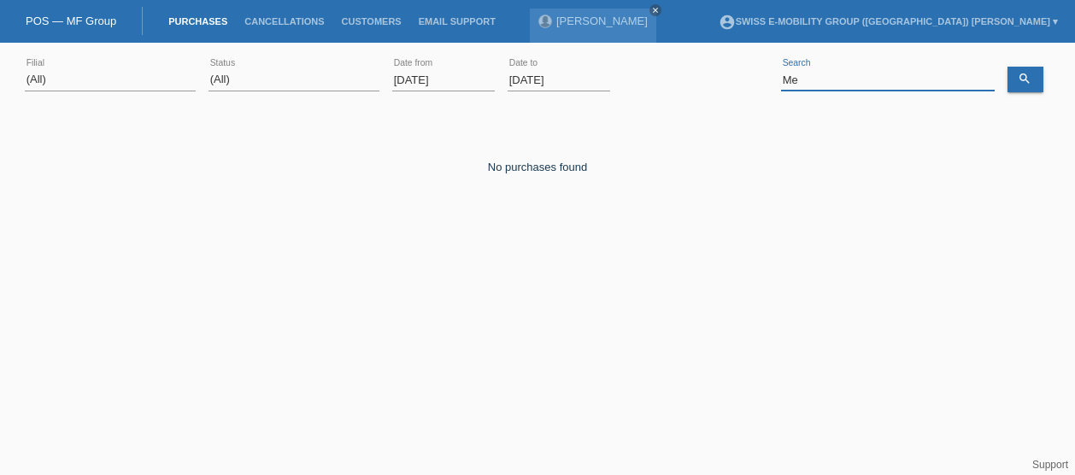
type input "M"
paste input "Xhumshiti Driton"
type input "Xhumshiti Driton"
click at [1025, 79] on icon "search" at bounding box center [1024, 79] width 14 height 14
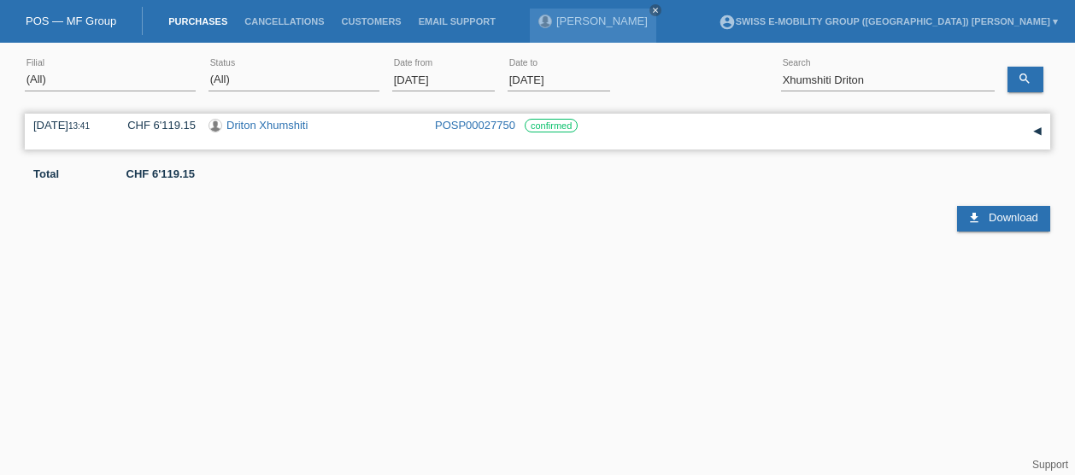
click at [268, 126] on link "Driton Xhumshiti" at bounding box center [266, 125] width 81 height 13
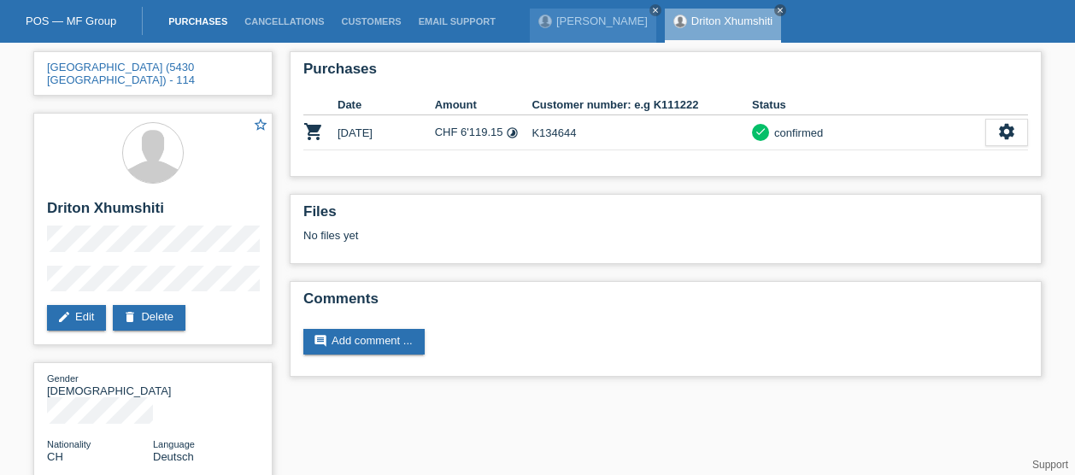
click at [162, 26] on link "Purchases" at bounding box center [198, 21] width 76 height 10
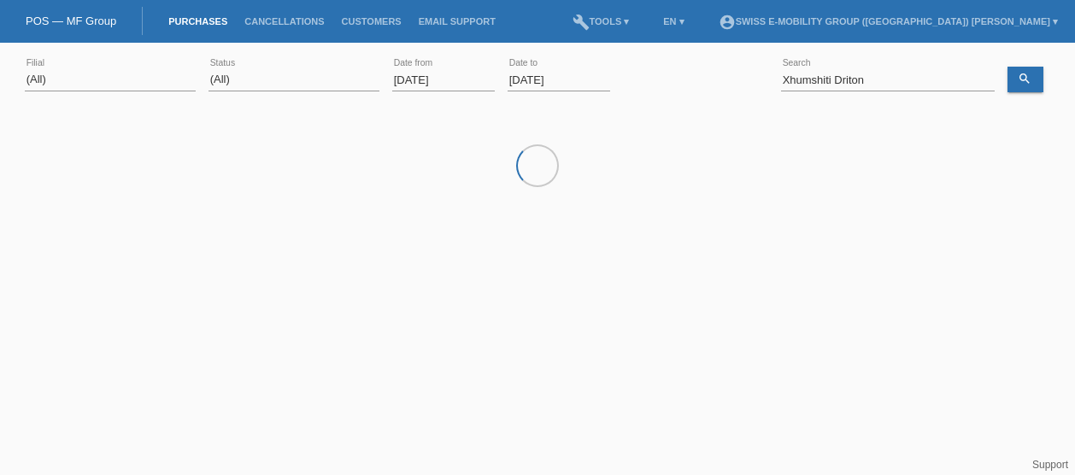
click at [192, 26] on link "Purchases" at bounding box center [198, 21] width 76 height 10
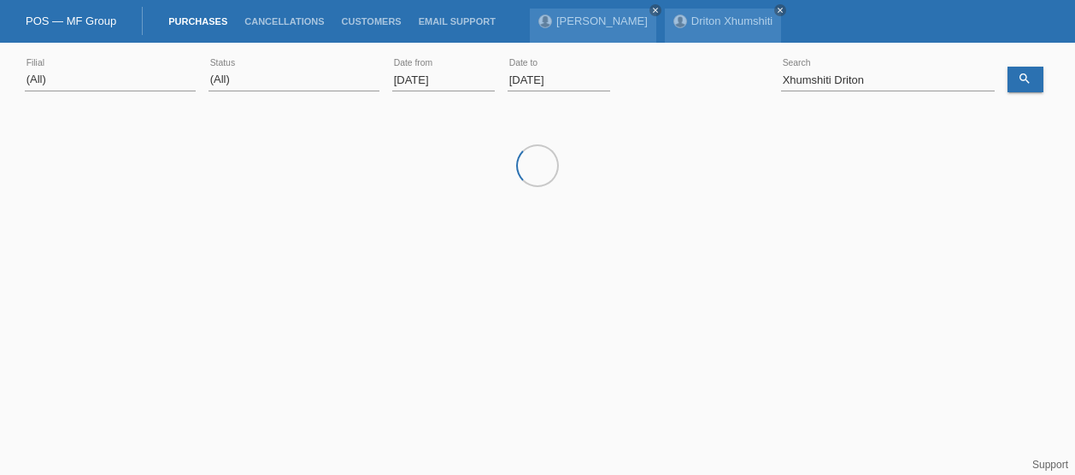
click at [424, 74] on input "01.09.2025" at bounding box center [443, 79] width 103 height 21
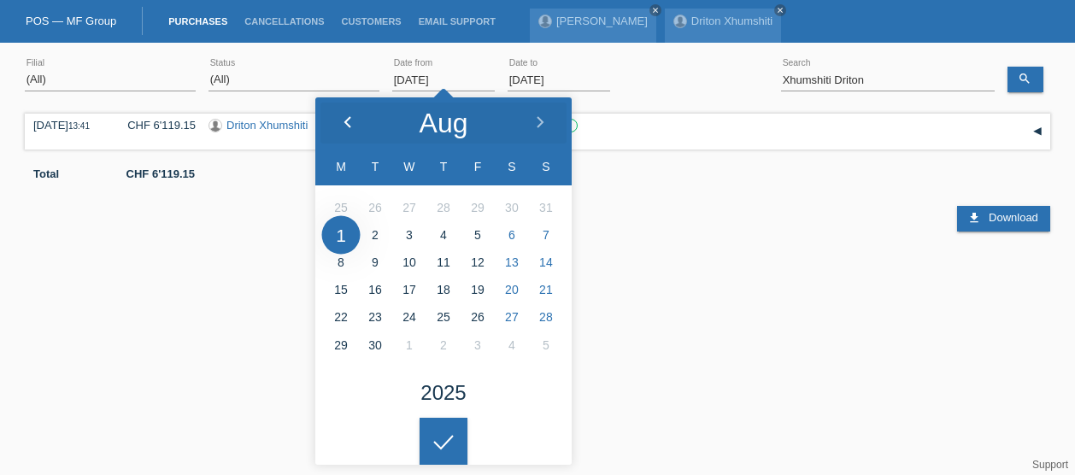
click at [338, 114] on div at bounding box center [347, 122] width 64 height 51
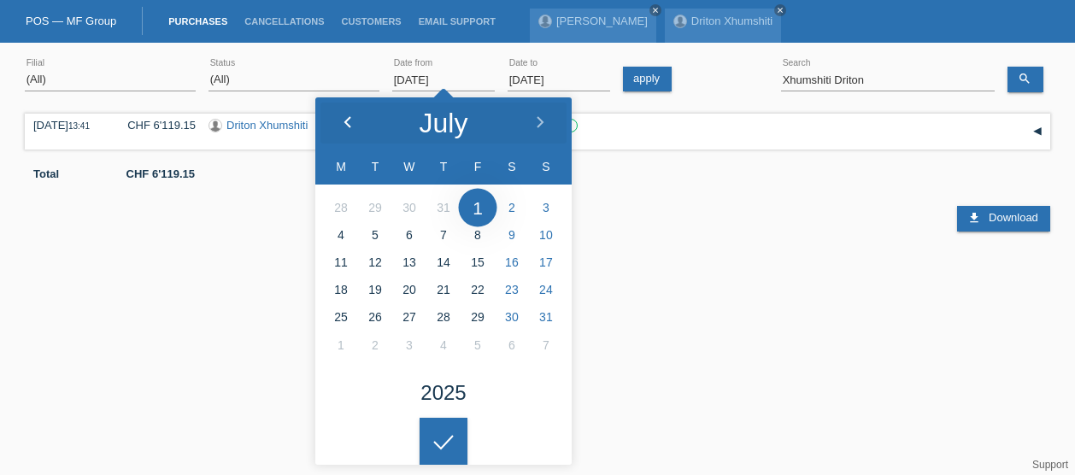
click at [338, 114] on div at bounding box center [347, 122] width 64 height 51
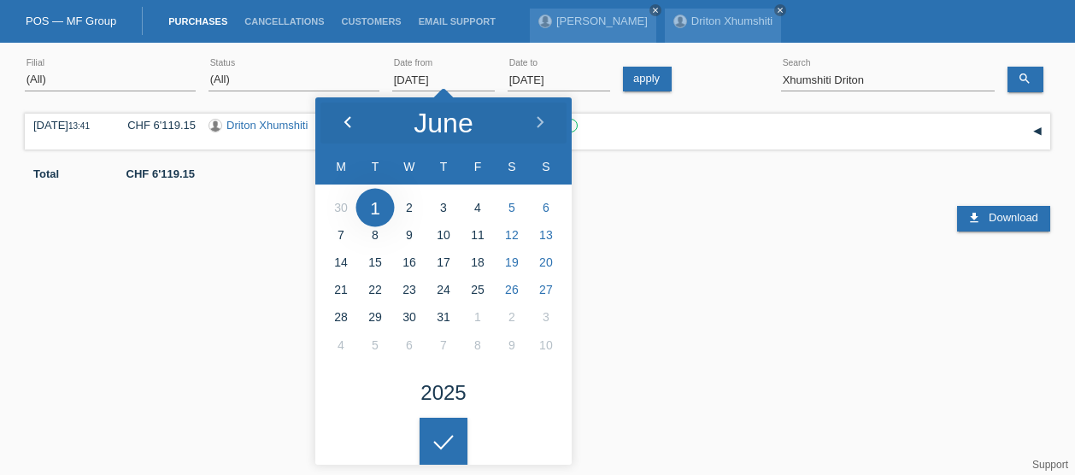
click at [338, 114] on div at bounding box center [347, 122] width 64 height 51
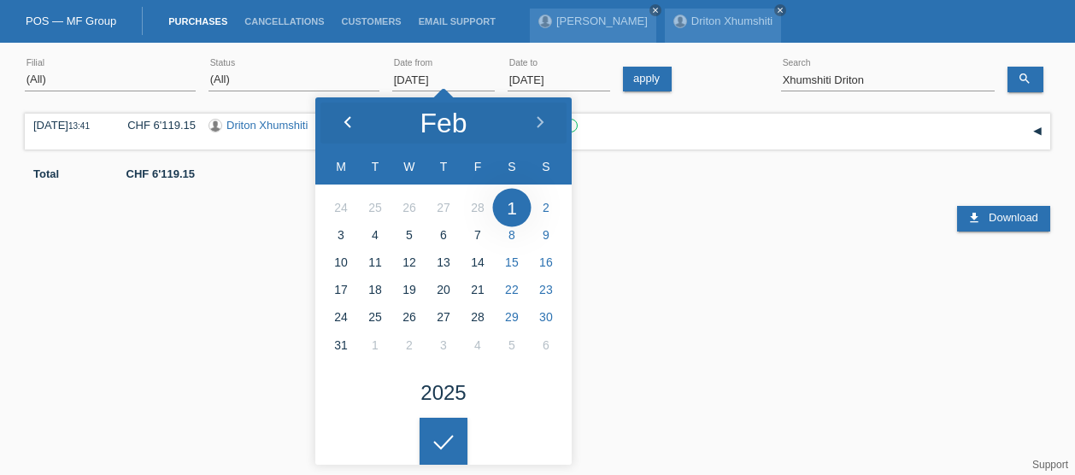
click at [338, 114] on div at bounding box center [347, 122] width 64 height 51
type input "[DATE]"
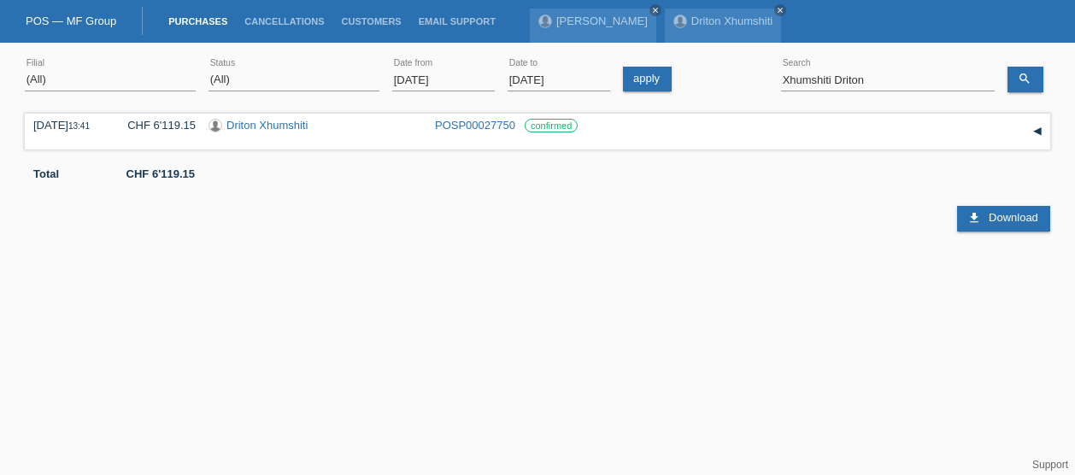
click at [460, 280] on html "POS — MF Group Purchases Cancellations Customers Email Support Ahilan Arunthathy" at bounding box center [537, 140] width 1075 height 280
click at [647, 79] on link "apply" at bounding box center [647, 79] width 49 height 25
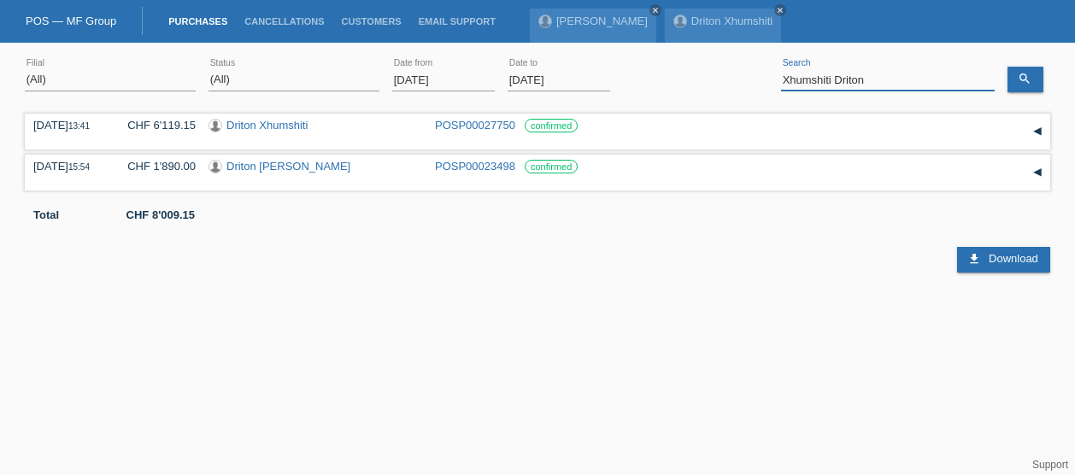
click at [916, 71] on input "Xhumshiti Driton" at bounding box center [888, 79] width 214 height 21
type input "X"
paste input "Järmann Daniel"
type input "Järmann Daniel"
click at [1012, 73] on link "search" at bounding box center [1025, 80] width 36 height 26
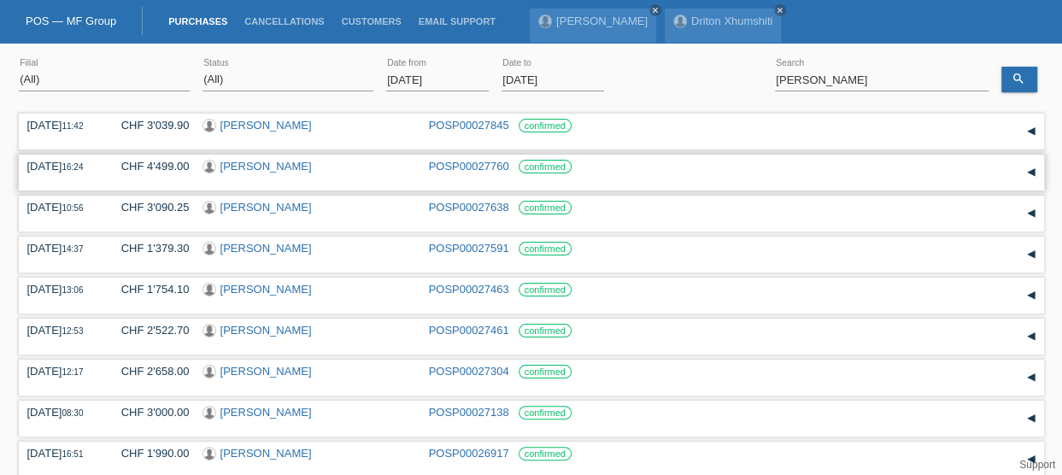
click at [545, 171] on label "confirmed" at bounding box center [545, 167] width 53 height 14
click at [545, 167] on label "confirmed" at bounding box center [545, 167] width 53 height 14
click at [278, 163] on link "Daniel Järmann" at bounding box center [265, 166] width 91 height 13
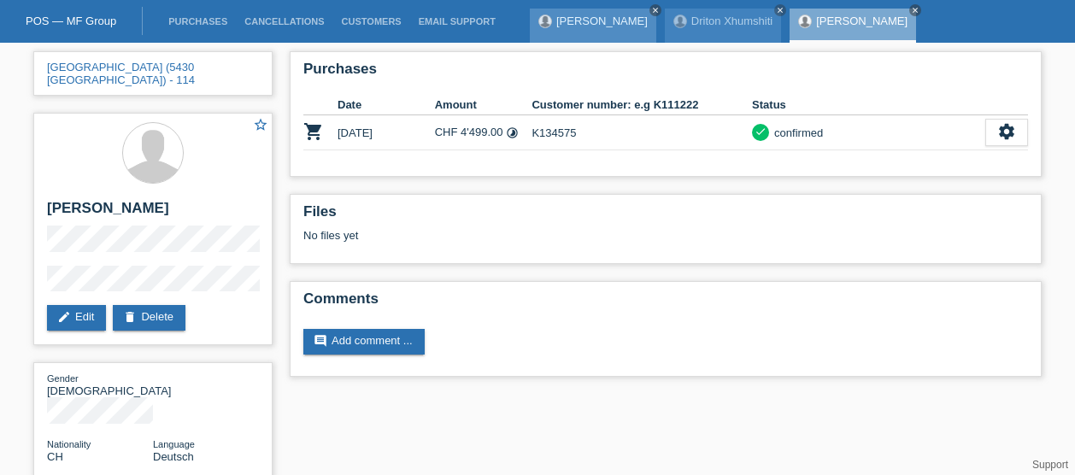
click at [649, 13] on link "close" at bounding box center [655, 10] width 12 height 12
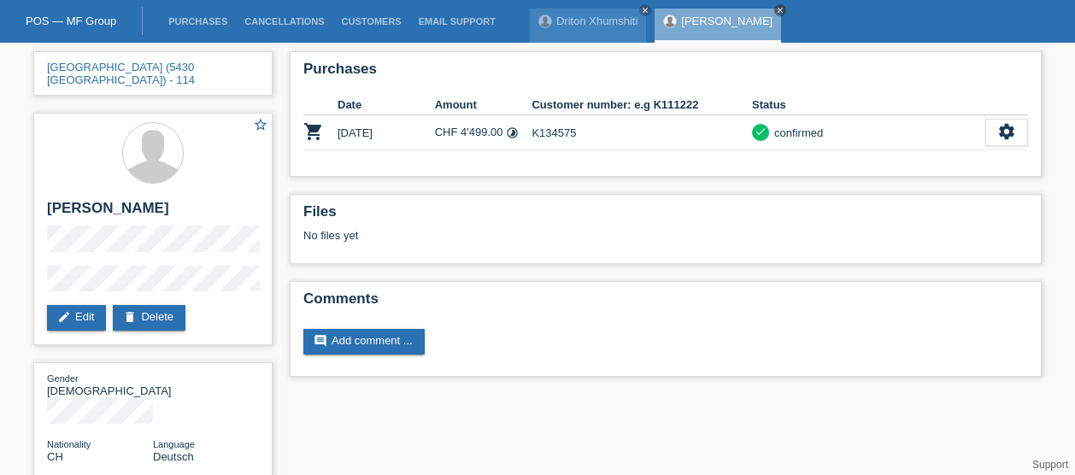
click at [776, 13] on icon "close" at bounding box center [780, 10] width 9 height 9
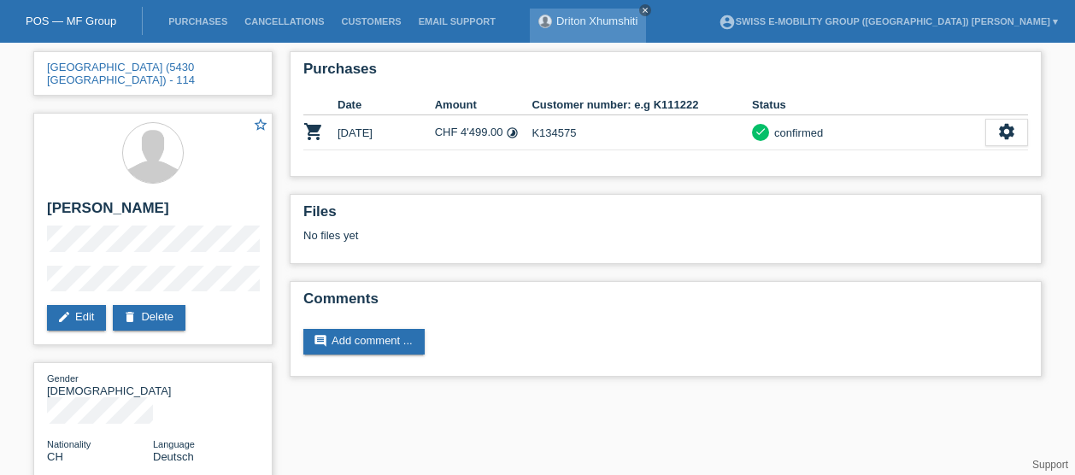
click at [648, 10] on icon "close" at bounding box center [645, 10] width 9 height 9
click at [202, 20] on link "Purchases" at bounding box center [198, 21] width 76 height 10
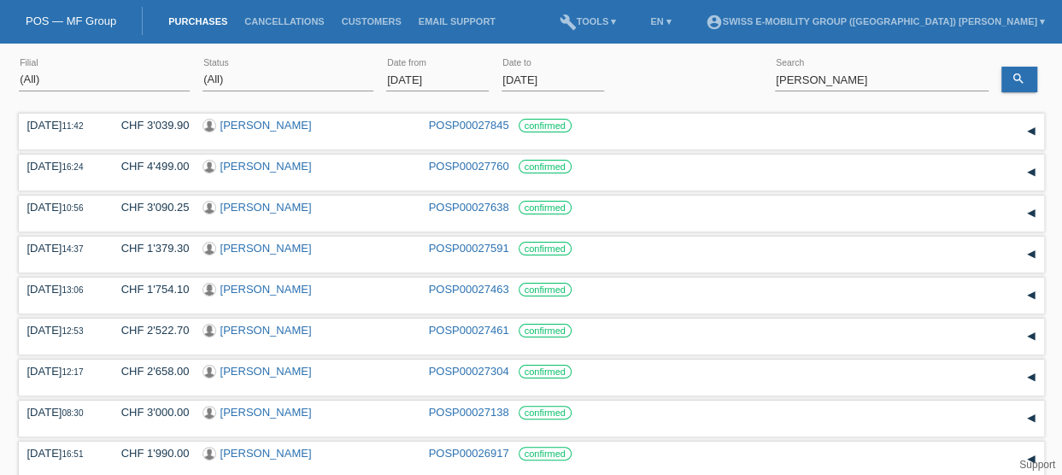
click at [301, 91] on div "(All) New Open Returned Stepped back / Cancelled Completed error Status" at bounding box center [287, 80] width 171 height 58
click at [343, 79] on select "(All) New Open Returned Stepped back / Cancelled Completed" at bounding box center [287, 79] width 171 height 21
click at [202, 69] on select "(All) New Open Returned Stepped back / Cancelled Completed" at bounding box center [287, 79] width 171 height 21
click at [1017, 78] on icon "search" at bounding box center [1018, 79] width 14 height 14
drag, startPoint x: 427, startPoint y: 168, endPoint x: 512, endPoint y: 173, distance: 84.7
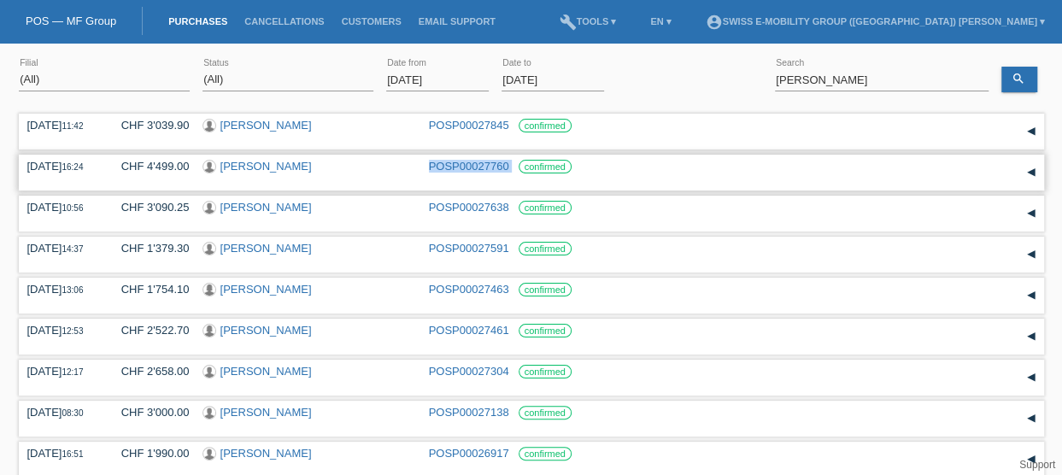
click at [512, 173] on div "19.09.2025 16:24 CHF 4'499.00 Daniel Järmann POSP00027760 confirmed" at bounding box center [531, 173] width 1008 height 26
copy div "POSP00027760"
click at [871, 75] on input "Järmann Daniel" at bounding box center [882, 79] width 214 height 21
paste input "Molnar Katalin"
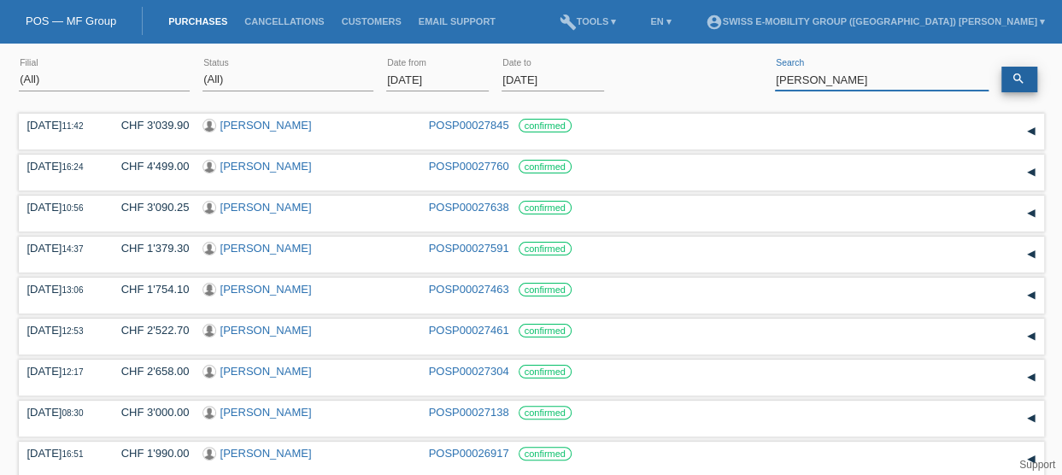
type input "Molnar Katalin"
click at [1028, 75] on link "search" at bounding box center [1019, 80] width 36 height 26
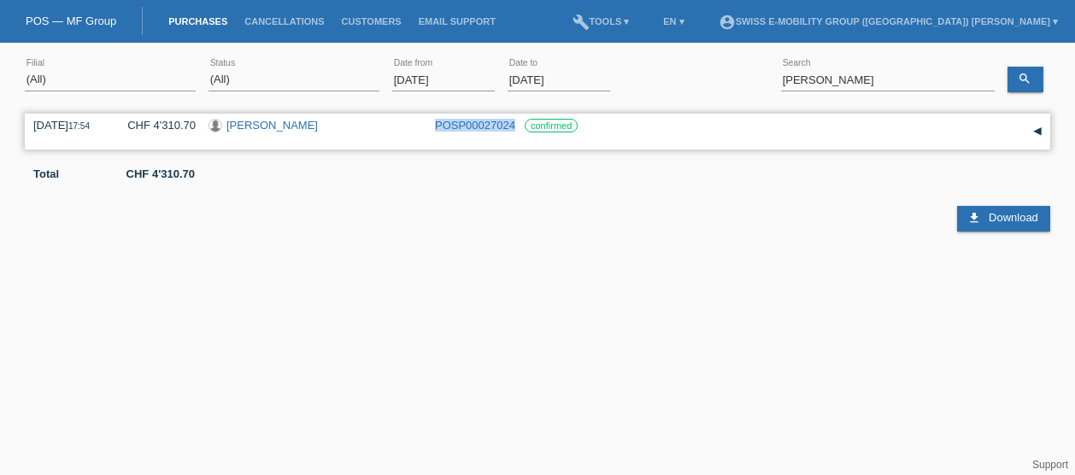
drag, startPoint x: 420, startPoint y: 124, endPoint x: 515, endPoint y: 124, distance: 94.8
click at [515, 124] on div "03.09.2025 17:54 CHF 4'310.70 Katalin Molnar POSP00027024 confirmed" at bounding box center [537, 132] width 1008 height 26
copy div "POSP00027024"
click at [280, 127] on link "[PERSON_NAME]" at bounding box center [271, 125] width 91 height 13
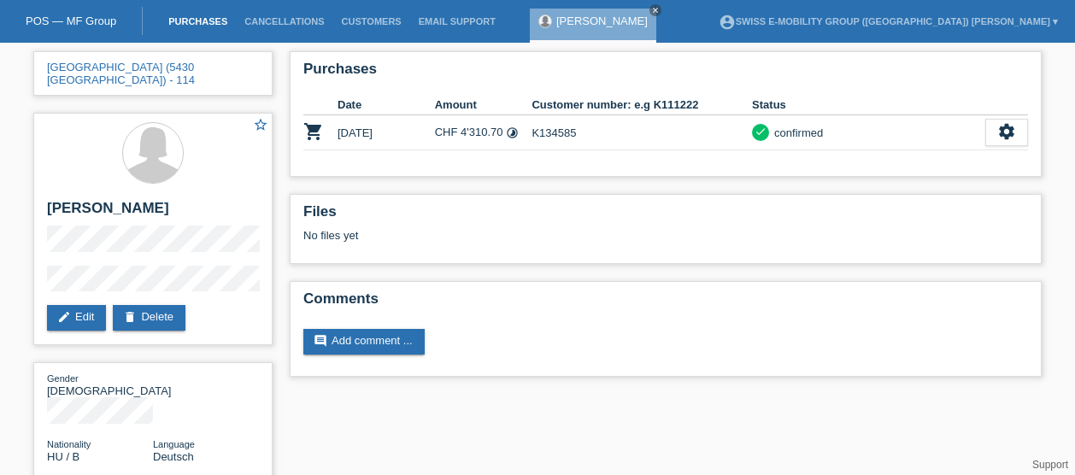
click at [196, 24] on link "Purchases" at bounding box center [198, 21] width 76 height 10
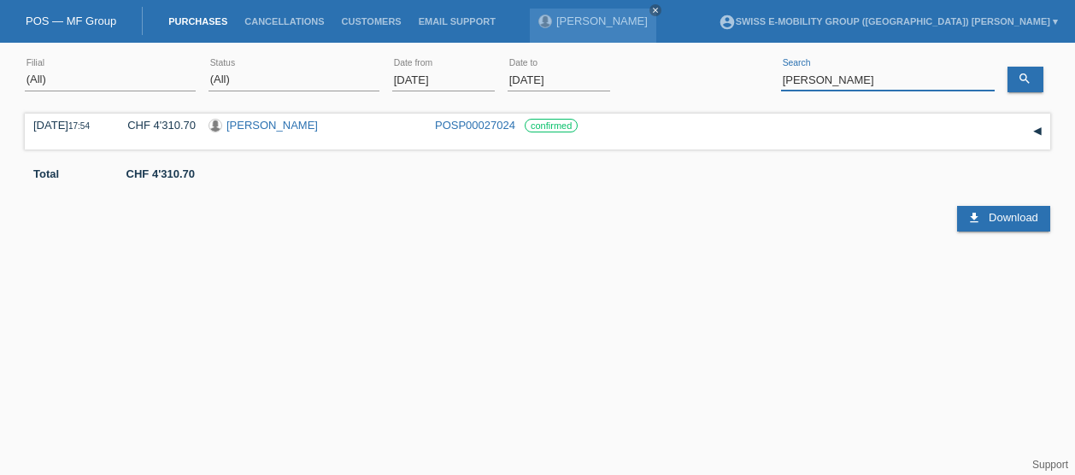
click at [876, 81] on input "Molnar Katalin" at bounding box center [888, 79] width 214 height 21
paste input "Hänggi Sarah"
click at [1021, 79] on icon "search" at bounding box center [1024, 79] width 14 height 14
drag, startPoint x: 223, startPoint y: 126, endPoint x: 355, endPoint y: 129, distance: 131.6
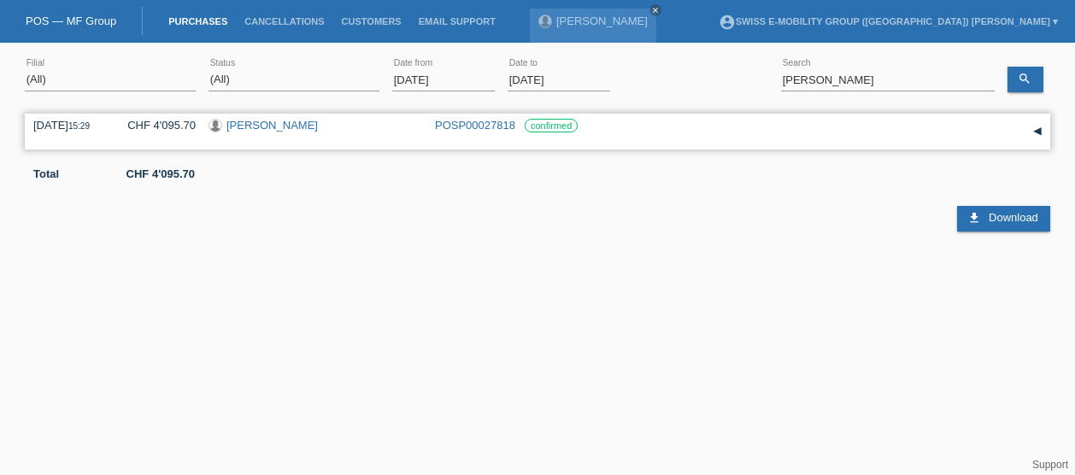
click at [355, 129] on div "Sarah Jessica Hänggi" at bounding box center [315, 127] width 214 height 16
copy div "Sarah Jessica Hänggi"
click at [875, 84] on input "Hänggi Sarah" at bounding box center [888, 79] width 214 height 21
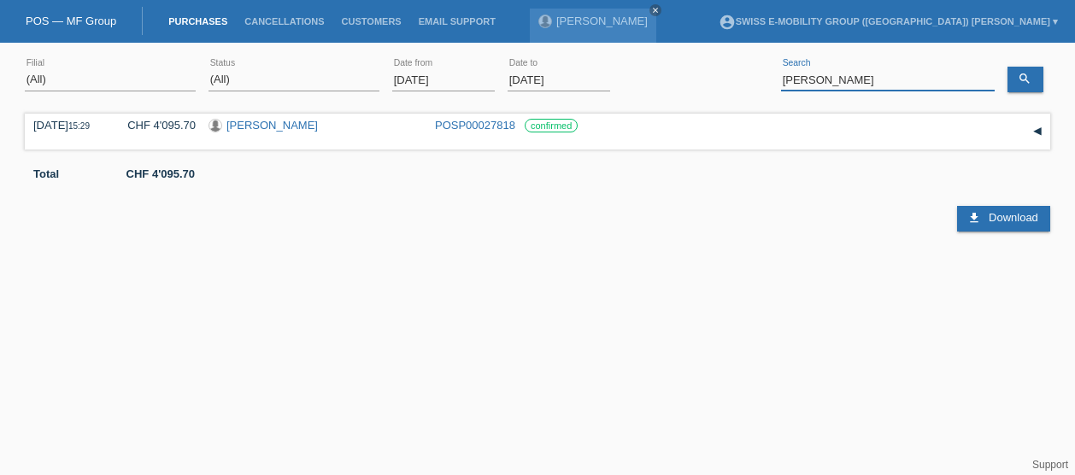
paste input "Buzas Sandor"
click at [1039, 86] on link "search" at bounding box center [1025, 80] width 36 height 26
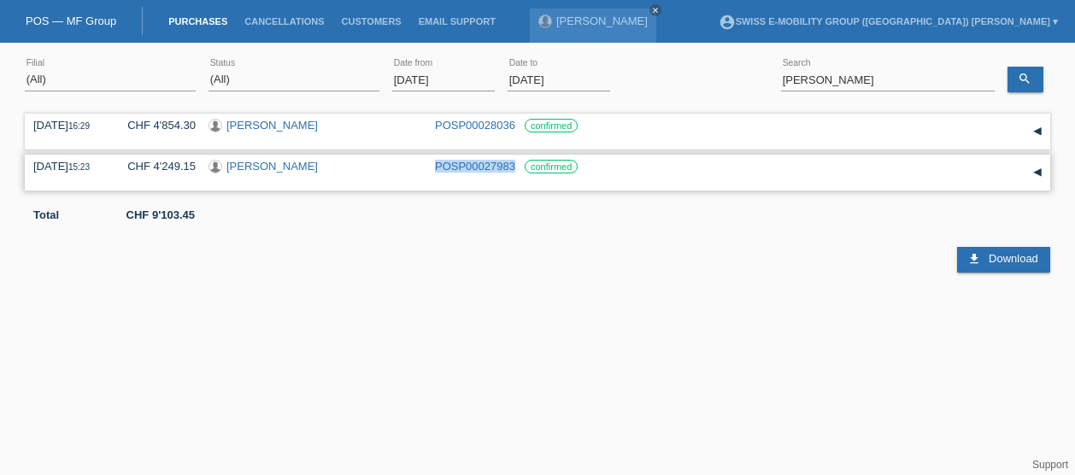
drag, startPoint x: 419, startPoint y: 163, endPoint x: 517, endPoint y: 165, distance: 98.3
click at [517, 165] on div "25.09.2025 15:23 CHF 4'249.15 Buzas Sandor POSP00027983 confirmed" at bounding box center [537, 173] width 1008 height 26
copy div "POSP00027983"
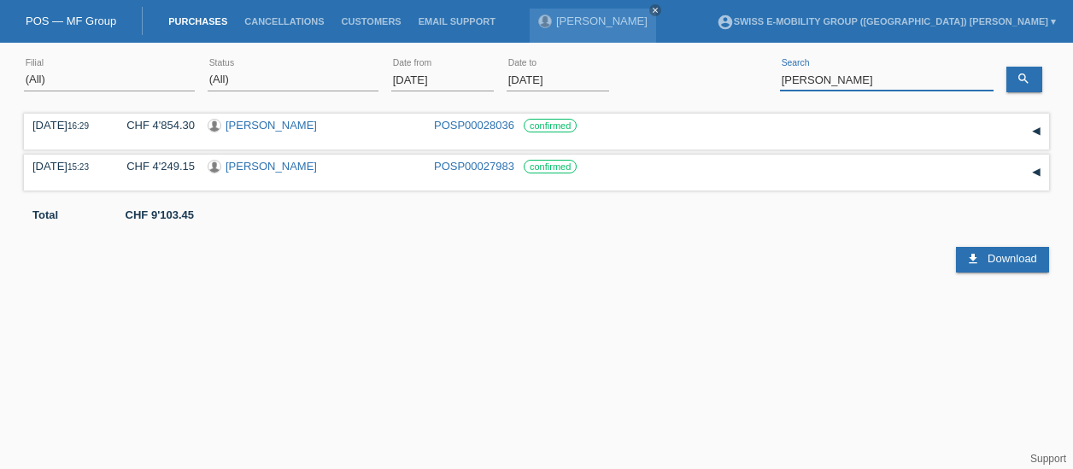
click at [870, 86] on input "Buzas Sandor" at bounding box center [887, 79] width 214 height 21
paste input "Laufkunde [GEOGRAPHIC_DATA]"
click at [1019, 73] on icon "search" at bounding box center [1024, 79] width 14 height 14
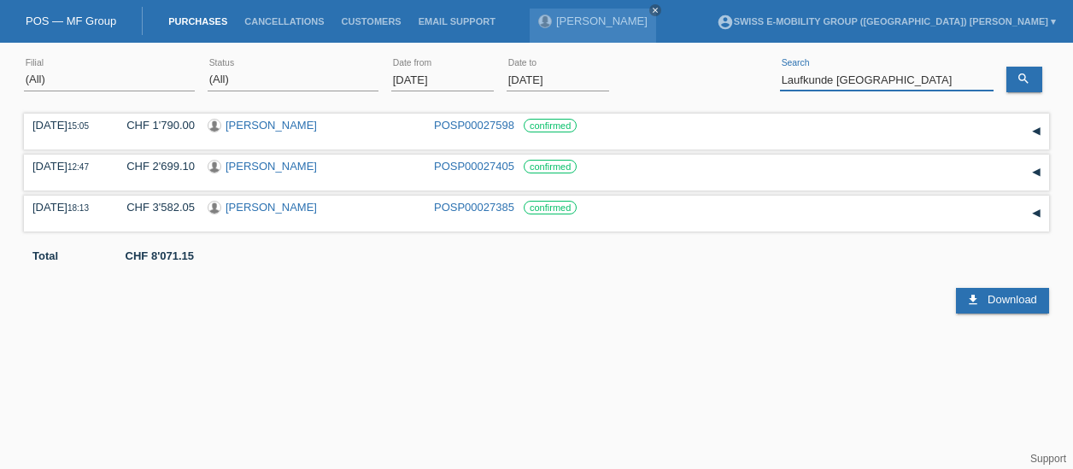
click at [911, 83] on input "Laufkunde [GEOGRAPHIC_DATA]" at bounding box center [887, 79] width 214 height 21
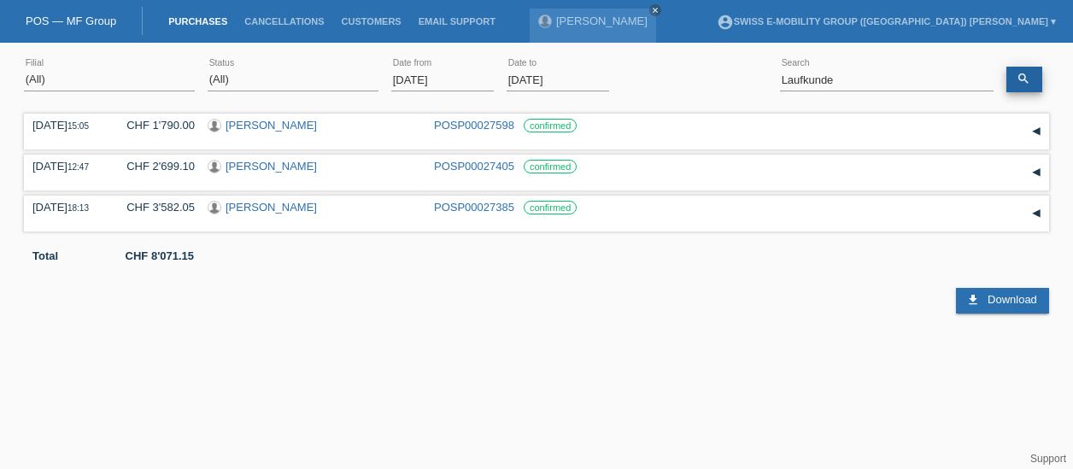
click at [1019, 77] on icon "search" at bounding box center [1024, 79] width 14 height 14
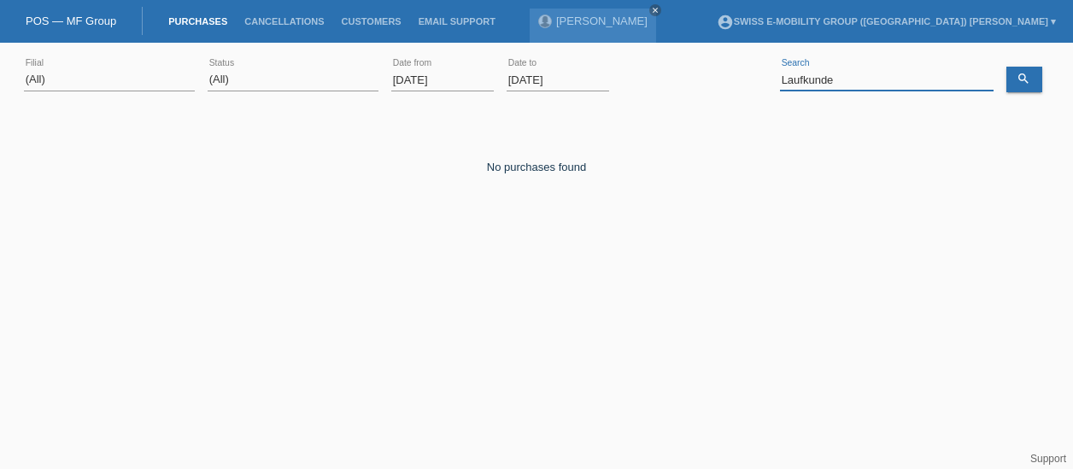
click at [899, 76] on input "Laufkunde" at bounding box center [887, 79] width 214 height 21
type input "L"
paste input "Laufkunde [GEOGRAPHIC_DATA]"
type input "Gallen"
click at [1027, 85] on icon "search" at bounding box center [1024, 79] width 14 height 14
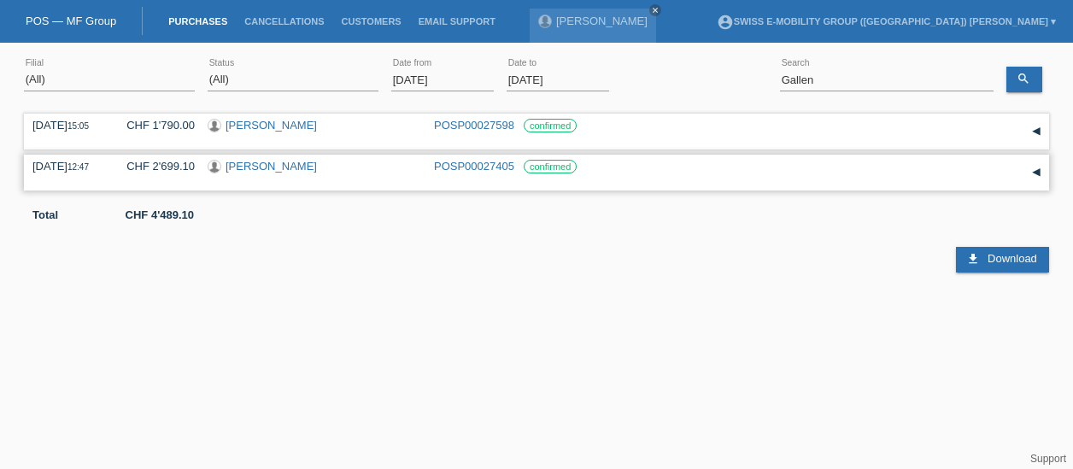
click at [507, 162] on link "POSP00027405" at bounding box center [474, 166] width 80 height 13
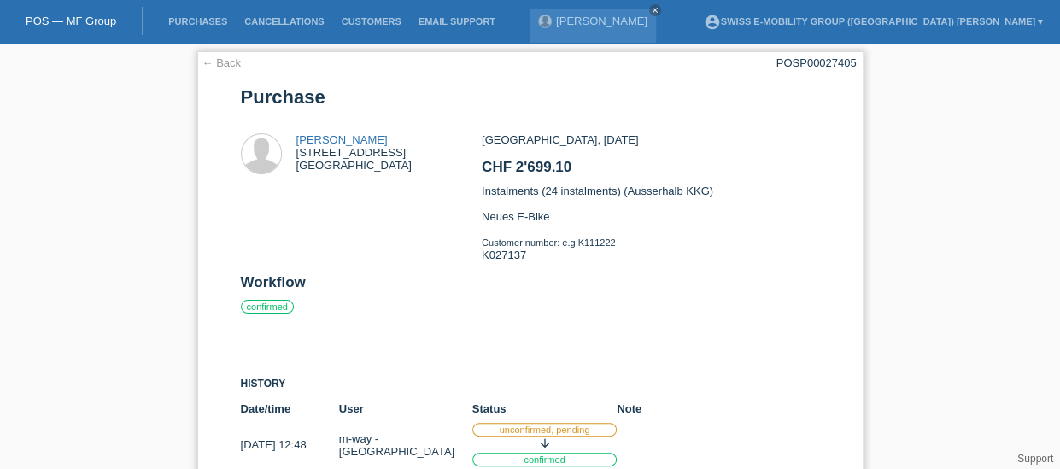
drag, startPoint x: 534, startPoint y: 209, endPoint x: 497, endPoint y: 238, distance: 46.8
click at [497, 238] on div "St. Gallen, 12.09.2025 CHF 2'699.10 Instalments (24 instalments) (Ausserhalb KK…" at bounding box center [650, 203] width 337 height 141
drag, startPoint x: 497, startPoint y: 238, endPoint x: 519, endPoint y: 283, distance: 49.7
click at [519, 283] on h2 "Workflow" at bounding box center [530, 287] width 579 height 26
drag, startPoint x: 472, startPoint y: 237, endPoint x: 538, endPoint y: 273, distance: 76.1
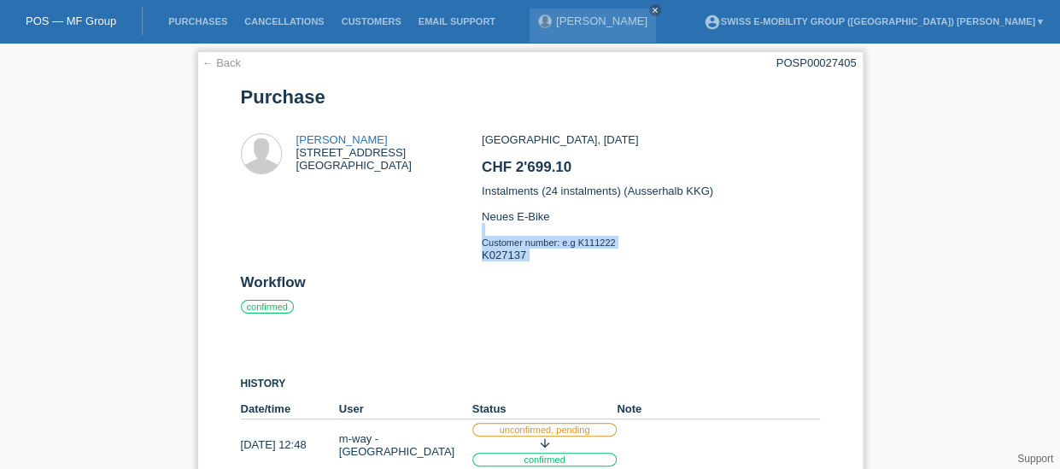
click at [538, 273] on div "Jose Ramon Medrano Fuchenstrasse 6A 9016 St. Gallen St. Gallen, 12.09.2025 CHF …" at bounding box center [530, 203] width 579 height 141
drag, startPoint x: 538, startPoint y: 273, endPoint x: 509, endPoint y: 305, distance: 42.9
click at [509, 305] on div "Workflow confirmed History Date/time User Status Note 12.09.2025 12:48 unconfir…" at bounding box center [530, 372] width 579 height 196
drag, startPoint x: 533, startPoint y: 257, endPoint x: 472, endPoint y: 254, distance: 61.6
click at [472, 254] on div "Jose Ramon Medrano Fuchenstrasse 6A 9016 St. Gallen St. Gallen, 12.09.2025 CHF …" at bounding box center [530, 203] width 579 height 141
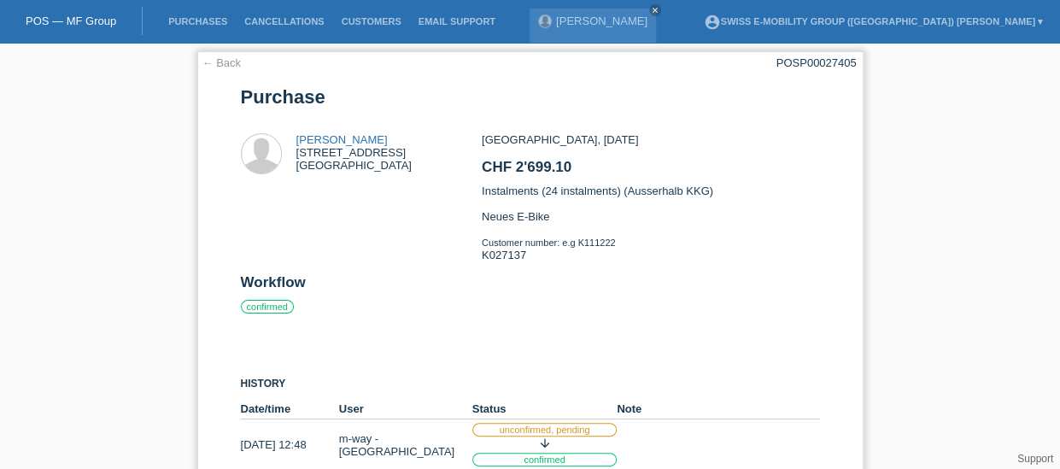
copy div "K027137"
drag, startPoint x: 409, startPoint y: 143, endPoint x: 293, endPoint y: 140, distance: 116.2
click at [293, 140] on div "Jose Ramon Medrano Fuchenstrasse 6A 9016 St. Gallen" at bounding box center [361, 155] width 241 height 44
copy div "[PERSON_NAME]"
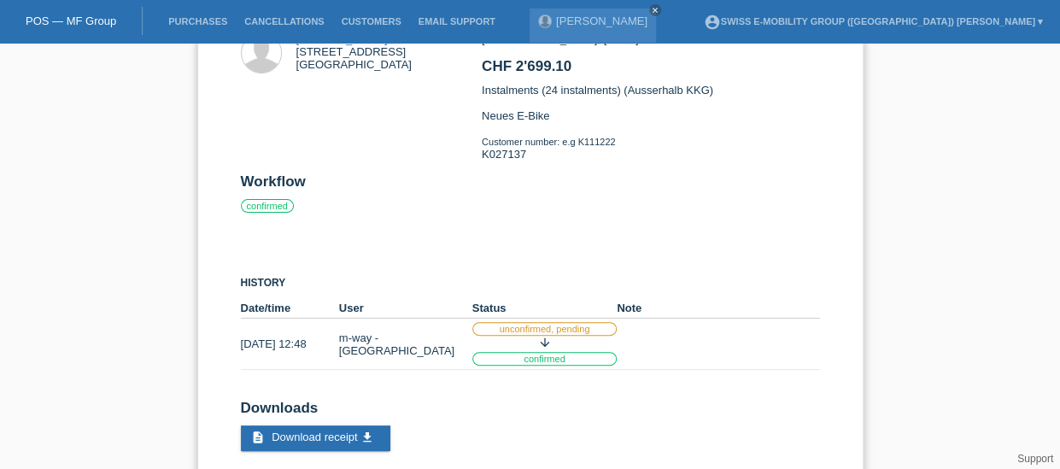
scroll to position [67, 0]
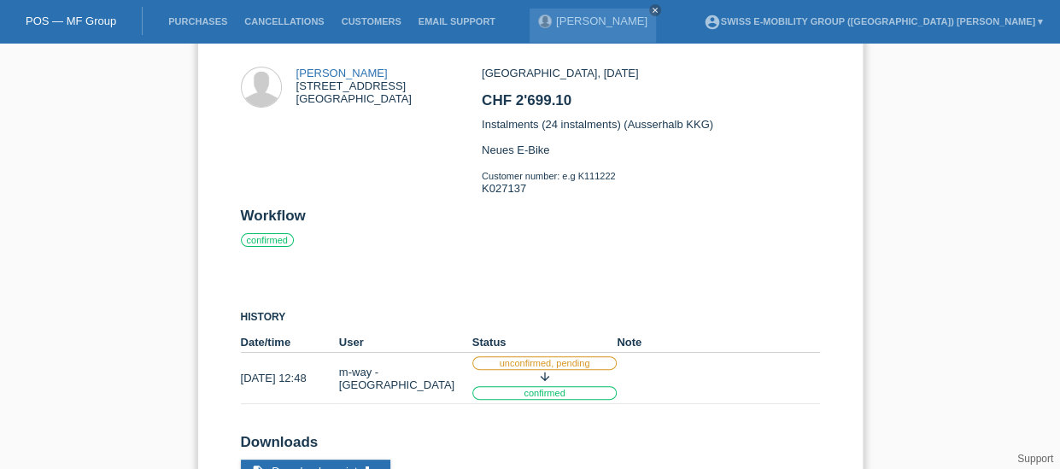
click at [412, 82] on div "Jose Ramon Medrano Fuchenstrasse 6A 9016 St. Gallen" at bounding box center [361, 89] width 241 height 44
drag, startPoint x: 413, startPoint y: 74, endPoint x: 294, endPoint y: 70, distance: 119.7
click at [294, 70] on div "Jose Ramon Medrano Fuchenstrasse 6A 9016 St. Gallen" at bounding box center [361, 89] width 241 height 44
copy div "[PERSON_NAME]"
click at [426, 131] on div "Jose Ramon Medrano Fuchenstrasse 6A 9016 St. Gallen St. Gallen, 12.09.2025 CHF …" at bounding box center [530, 137] width 579 height 141
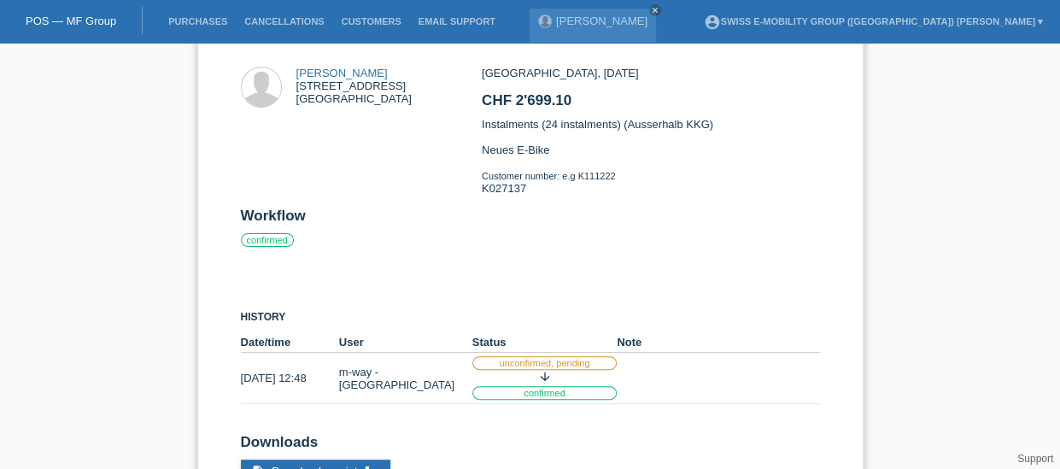
drag, startPoint x: 413, startPoint y: 69, endPoint x: 287, endPoint y: 67, distance: 125.6
click at [287, 67] on div "Jose Ramon Medrano Fuchenstrasse 6A 9016 St. Gallen" at bounding box center [361, 89] width 241 height 44
copy div "[PERSON_NAME]"
drag, startPoint x: 613, startPoint y: 67, endPoint x: 485, endPoint y: 73, distance: 127.4
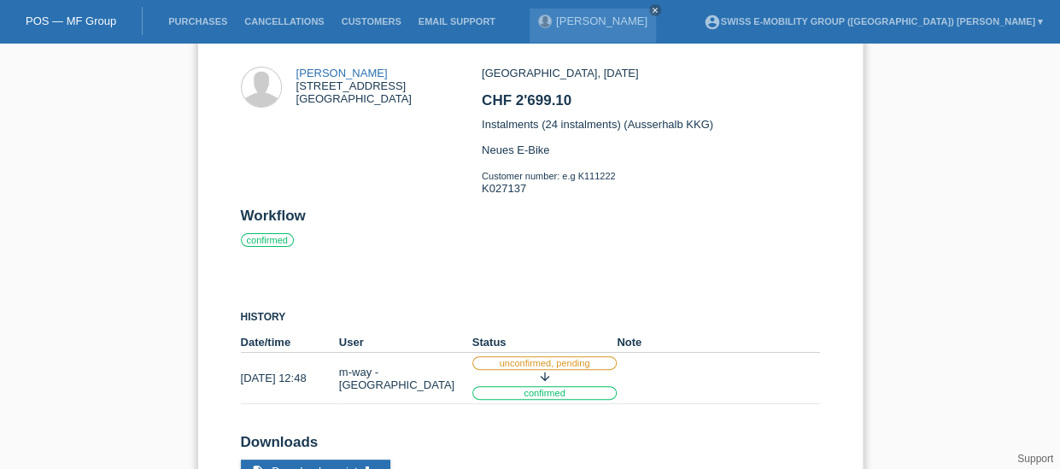
click at [485, 73] on div "St. Gallen, 12.09.2025 CHF 2'699.10 Instalments (24 instalments) (Ausserhalb KK…" at bounding box center [650, 137] width 337 height 141
copy div "t. Gallen, 12.09.2025"
drag, startPoint x: 475, startPoint y: 179, endPoint x: 559, endPoint y: 190, distance: 84.5
click at [559, 190] on div "Jose Ramon Medrano Fuchenstrasse 6A 9016 St. Gallen St. Gallen, 12.09.2025 CHF …" at bounding box center [530, 137] width 579 height 141
click at [514, 204] on div "St. Gallen, 12.09.2025 CHF 2'699.10 Instalments (24 instalments) (Ausserhalb KK…" at bounding box center [650, 137] width 337 height 141
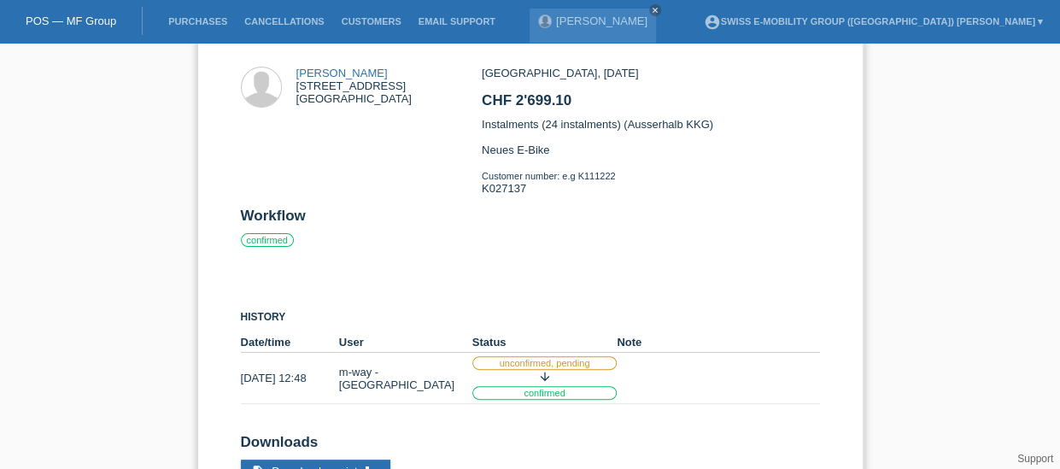
drag, startPoint x: 527, startPoint y: 196, endPoint x: 468, endPoint y: 175, distance: 62.4
click at [468, 175] on div "Jose Ramon Medrano Fuchenstrasse 6A 9016 St. Gallen St. Gallen, 12.09.2025 CHF …" at bounding box center [530, 137] width 579 height 141
copy div "Customer number: e.g K111222 K027137"
click at [489, 284] on div "History Date/time User Status Note confirmed" at bounding box center [530, 332] width 579 height 144
click at [651, 9] on icon "close" at bounding box center [655, 10] width 9 height 9
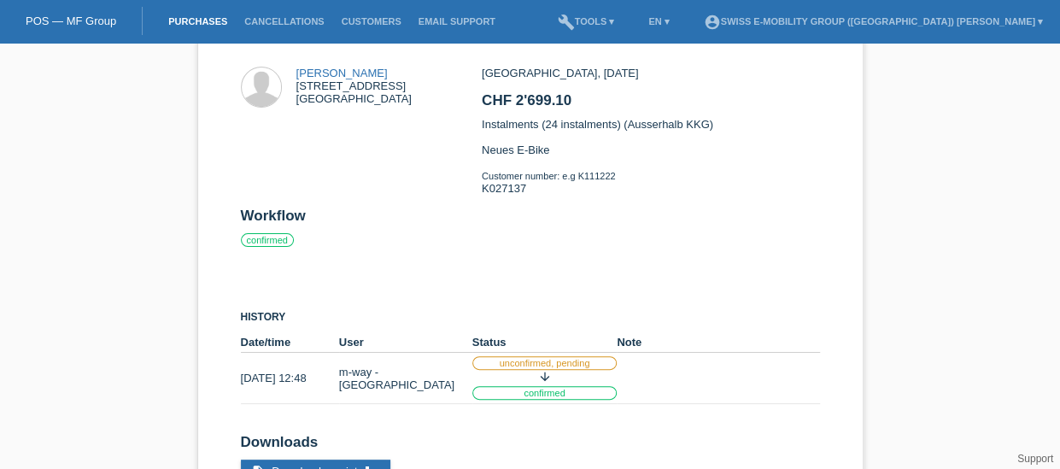
click at [214, 23] on link "Purchases" at bounding box center [198, 21] width 76 height 10
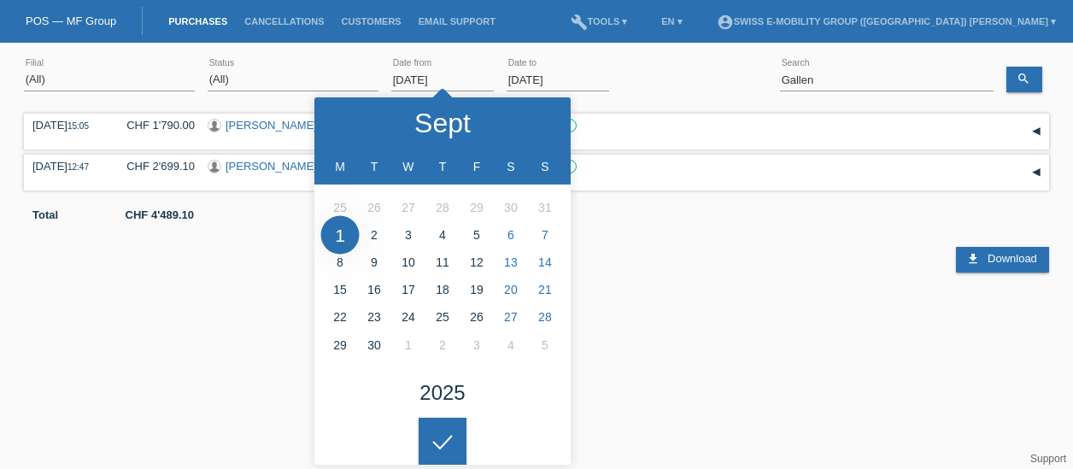
click at [433, 85] on input "[DATE]" at bounding box center [442, 79] width 103 height 21
click at [729, 280] on html "POS — MF Group Purchases Cancellations Customers Email Support menu account_cir…" at bounding box center [536, 140] width 1073 height 280
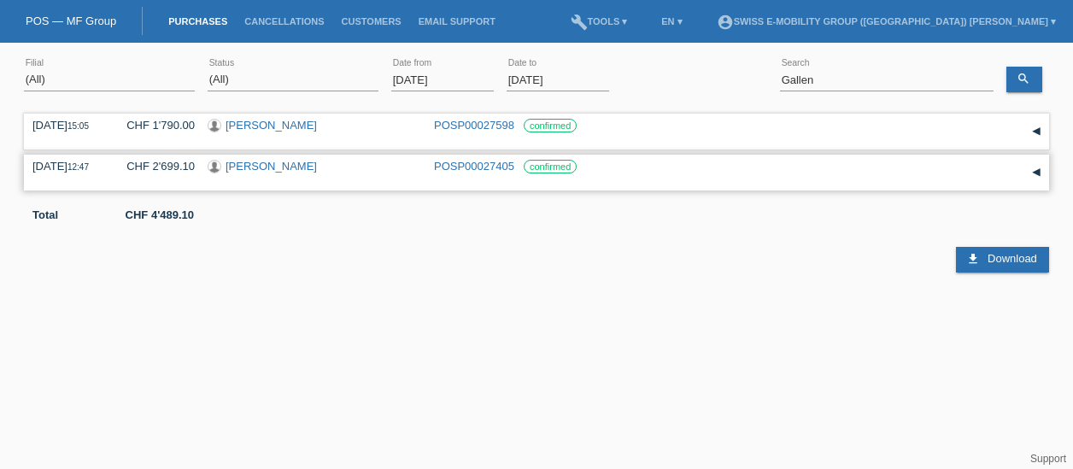
drag, startPoint x: 27, startPoint y: 168, endPoint x: 513, endPoint y: 172, distance: 486.1
click at [513, 172] on div "[DATE] 12:47 CHF 2'699.10 [PERSON_NAME] POSP00027405 confirmed Reservation Date" at bounding box center [536, 173] width 1025 height 36
drag, startPoint x: 513, startPoint y: 172, endPoint x: 466, endPoint y: 194, distance: 52.7
click at [466, 194] on div "[DATE] 15:05 CHF 1'790.00 [PERSON_NAME] POSP00027598 confirmed Date" at bounding box center [536, 190] width 1025 height 163
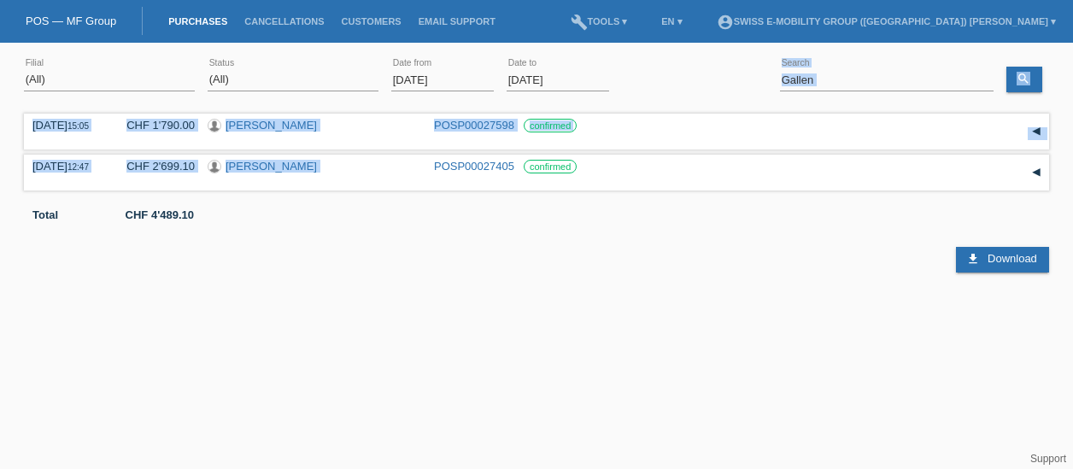
drag, startPoint x: 427, startPoint y: 163, endPoint x: 525, endPoint y: 95, distance: 119.0
click at [525, 95] on div "(All) [PERSON_NAME] Passion Vélo SàRL [GEOGRAPHIC_DATA] [GEOGRAPHIC_DATA] [GEOG…" at bounding box center [536, 165] width 1025 height 229
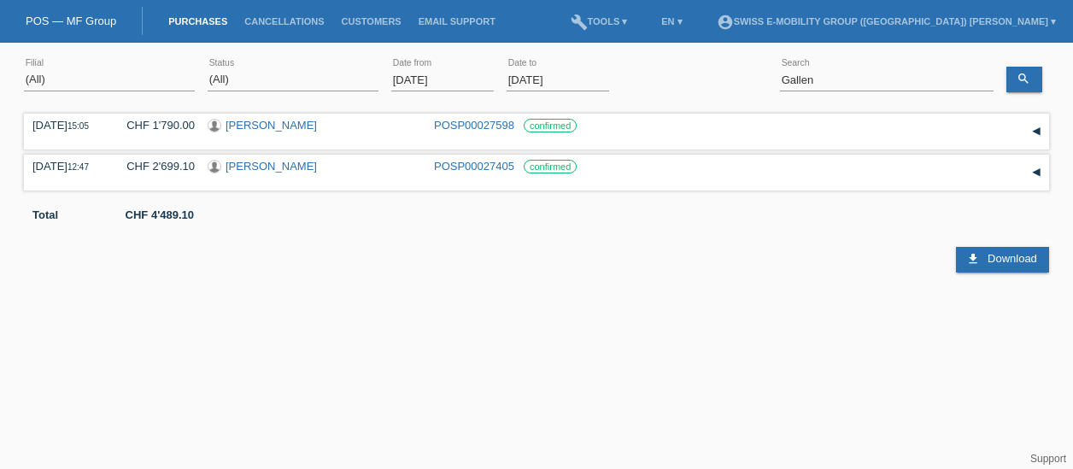
drag, startPoint x: 525, startPoint y: 95, endPoint x: 501, endPoint y: 237, distance: 143.8
click at [501, 237] on div "download Download" at bounding box center [536, 246] width 1025 height 51
drag, startPoint x: 425, startPoint y: 162, endPoint x: 516, endPoint y: 167, distance: 91.5
click at [516, 167] on div "[DATE] 12:47 CHF 2'699.10 [PERSON_NAME] POSP00027405 confirmed" at bounding box center [536, 173] width 1008 height 26
copy div "POSP00027405"
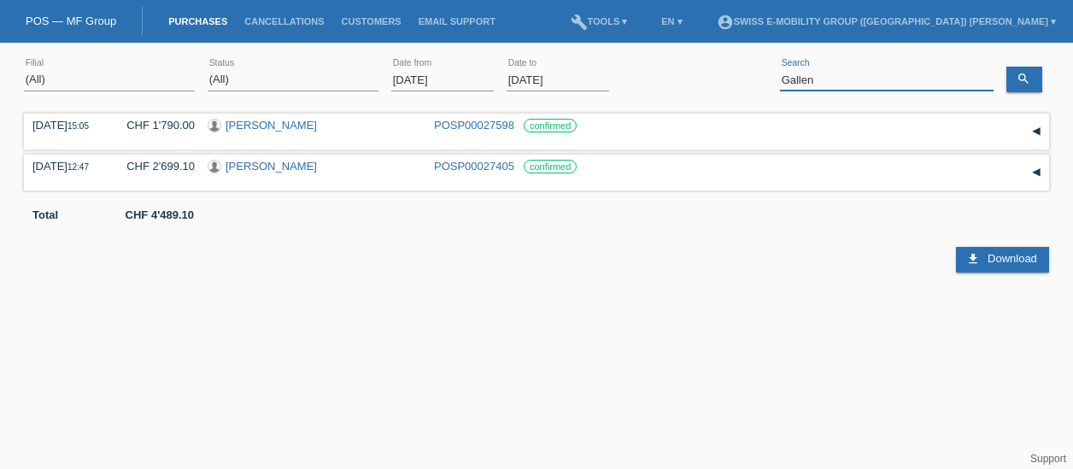
click at [829, 81] on input "Gallen" at bounding box center [887, 79] width 214 height 21
paste input "Laufkunde St."
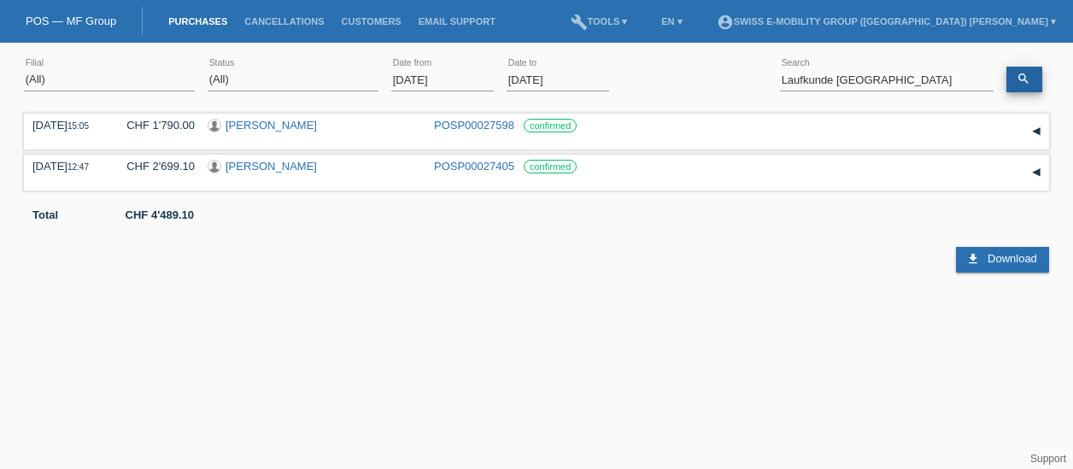
click at [1027, 72] on icon "search" at bounding box center [1024, 79] width 14 height 14
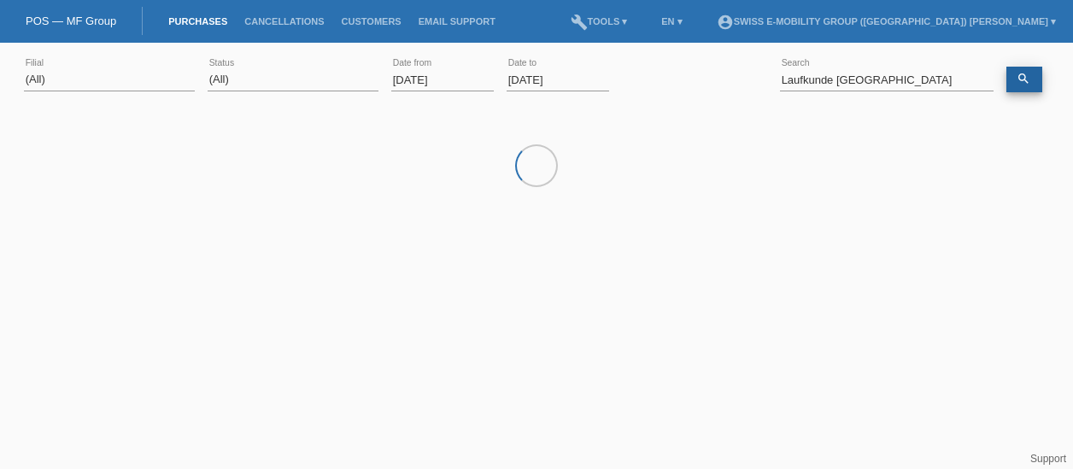
click at [1027, 72] on icon "search" at bounding box center [1024, 79] width 14 height 14
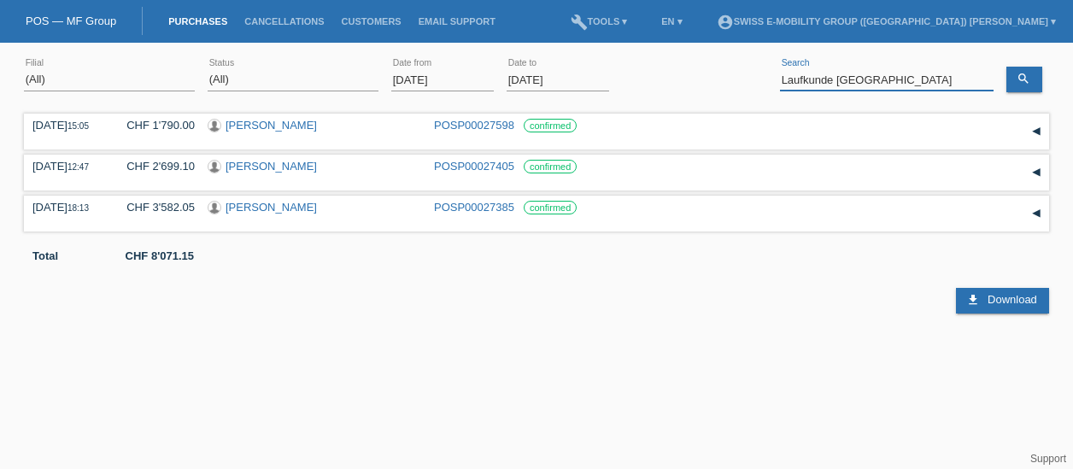
click at [905, 87] on input "Laufkunde [GEOGRAPHIC_DATA]" at bounding box center [887, 79] width 214 height 21
type input "Laufkunde"
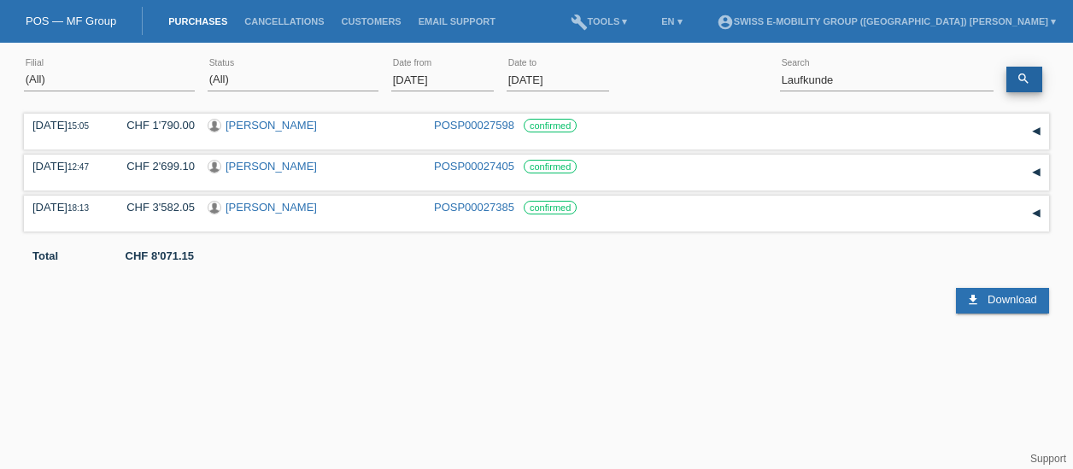
click at [1020, 82] on icon "search" at bounding box center [1024, 79] width 14 height 14
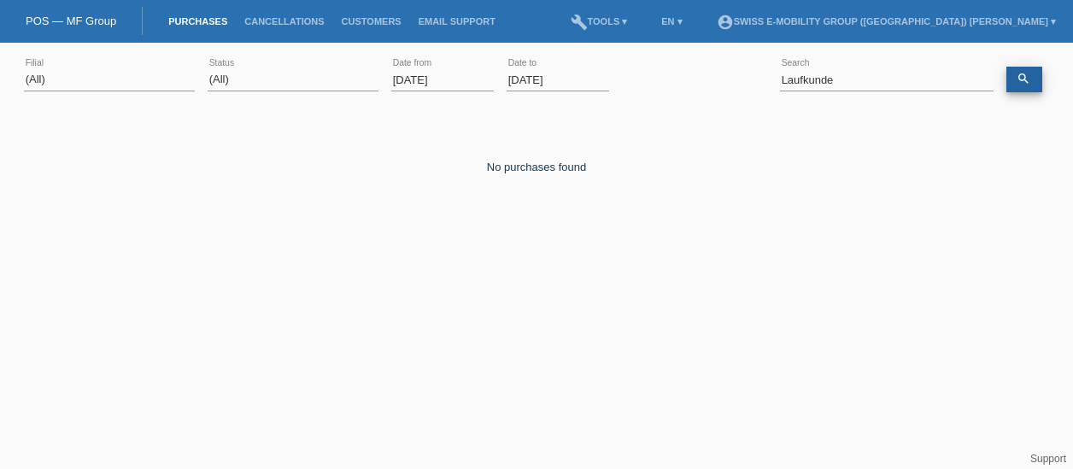
click at [1035, 79] on link "search" at bounding box center [1024, 80] width 36 height 26
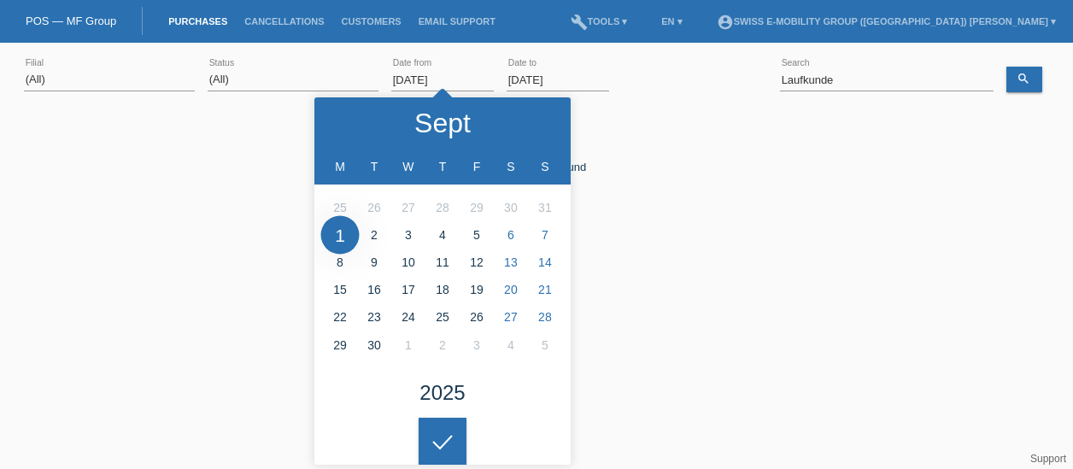
click at [432, 78] on input "[DATE]" at bounding box center [442, 79] width 103 height 21
click at [345, 121] on icon at bounding box center [347, 123] width 14 height 14
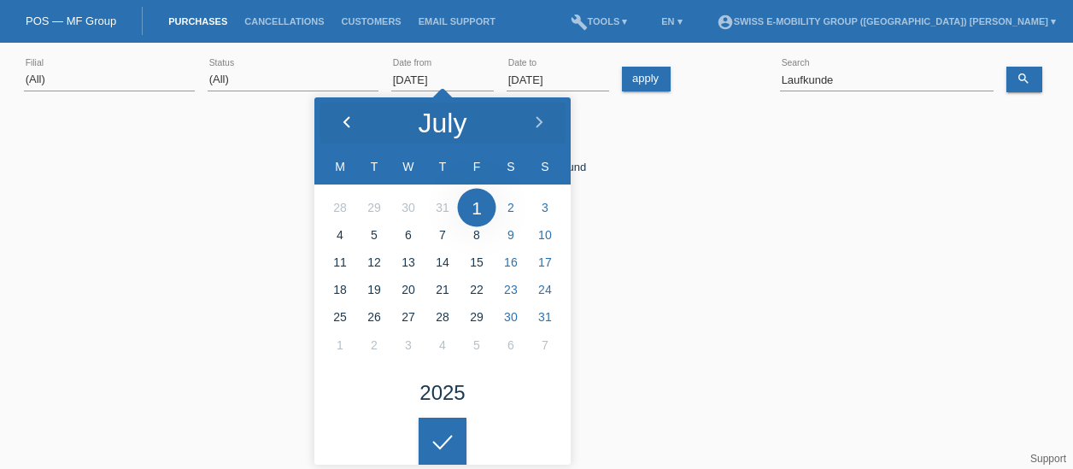
click at [345, 121] on icon at bounding box center [347, 123] width 14 height 14
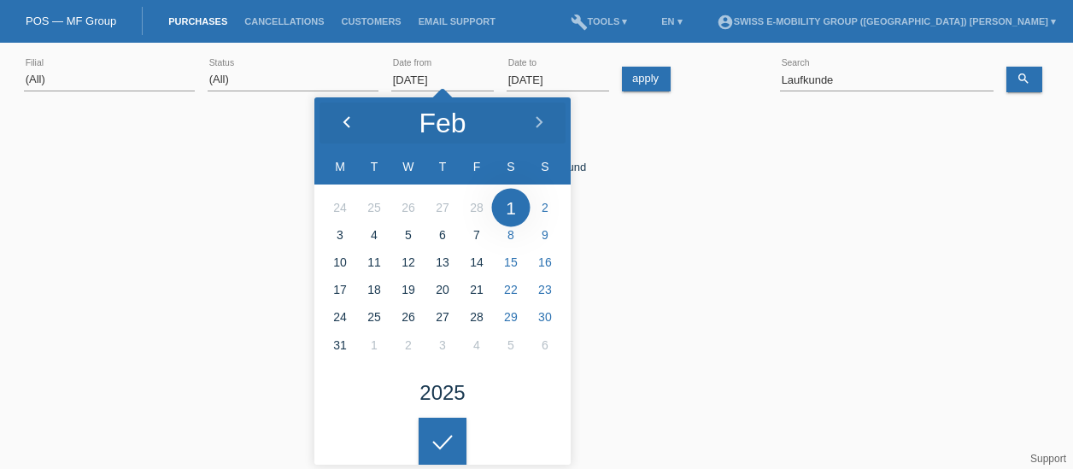
click at [345, 121] on icon at bounding box center [347, 123] width 14 height 14
type input "[DATE]"
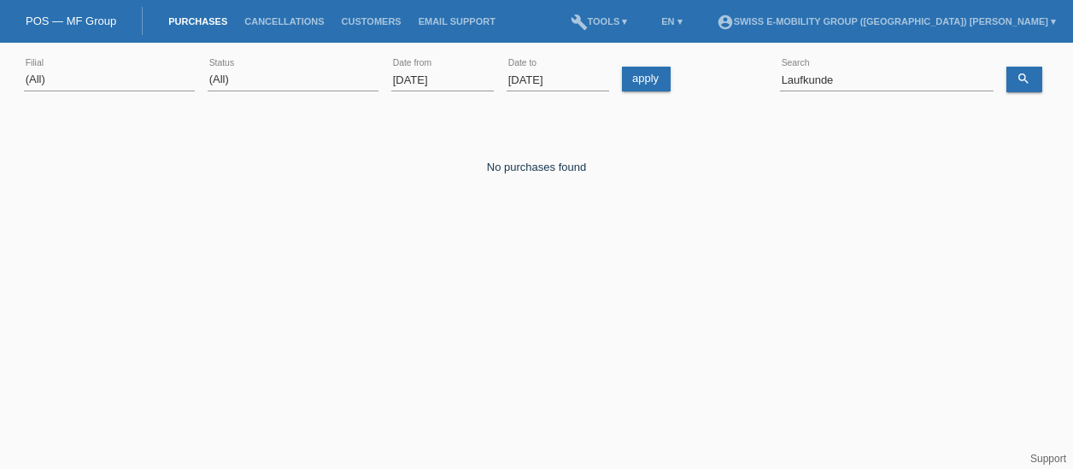
click at [449, 280] on html "POS — MF Group Purchases Cancellations Customers Email Support menu account_cir…" at bounding box center [536, 140] width 1073 height 280
click at [656, 85] on link "apply" at bounding box center [646, 79] width 49 height 25
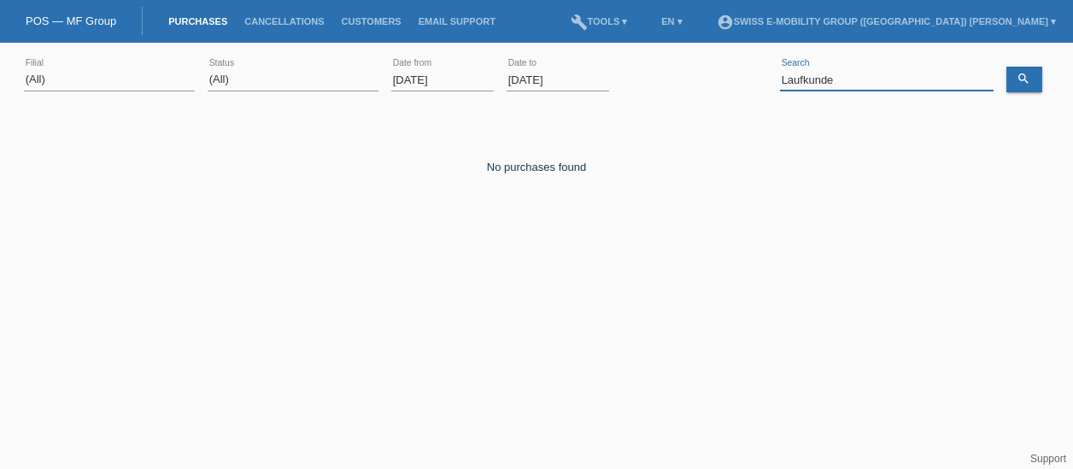
click at [861, 83] on input "Laufkunde" at bounding box center [887, 79] width 214 height 21
paste input "Dingetschweiler Felic"
click at [1049, 73] on div "(All) [PERSON_NAME] Passion Vélo SàRL [GEOGRAPHIC_DATA] [GEOGRAPHIC_DATA] [GEOG…" at bounding box center [536, 165] width 1073 height 229
click at [1029, 81] on icon "search" at bounding box center [1024, 79] width 14 height 14
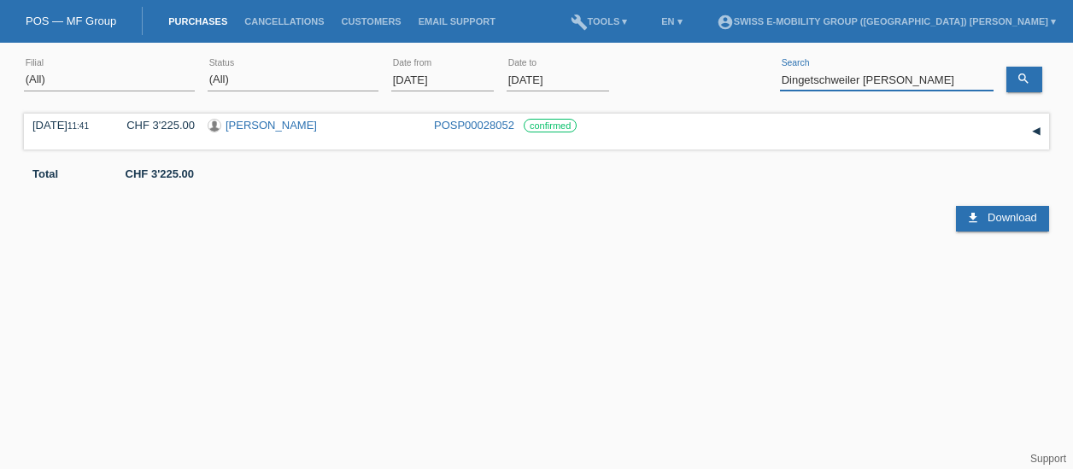
click at [928, 86] on input "Dingetschweiler [PERSON_NAME]" at bounding box center [887, 79] width 214 height 21
paste input "[PERSON_NAME] [PERSON_NAME]"
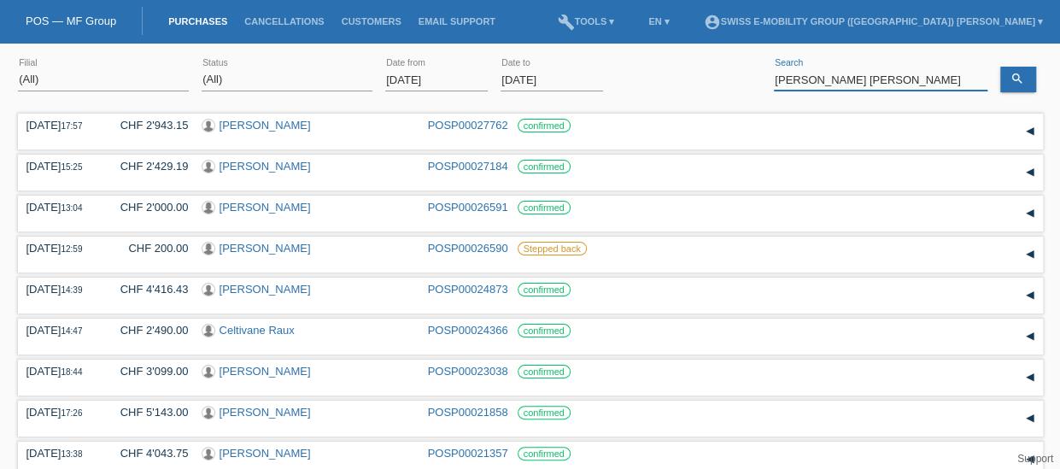
click at [880, 82] on input "[PERSON_NAME] [PERSON_NAME]" at bounding box center [881, 79] width 214 height 21
paste input "230"
type input "230"
click at [1022, 54] on div "search" at bounding box center [1021, 71] width 43 height 41
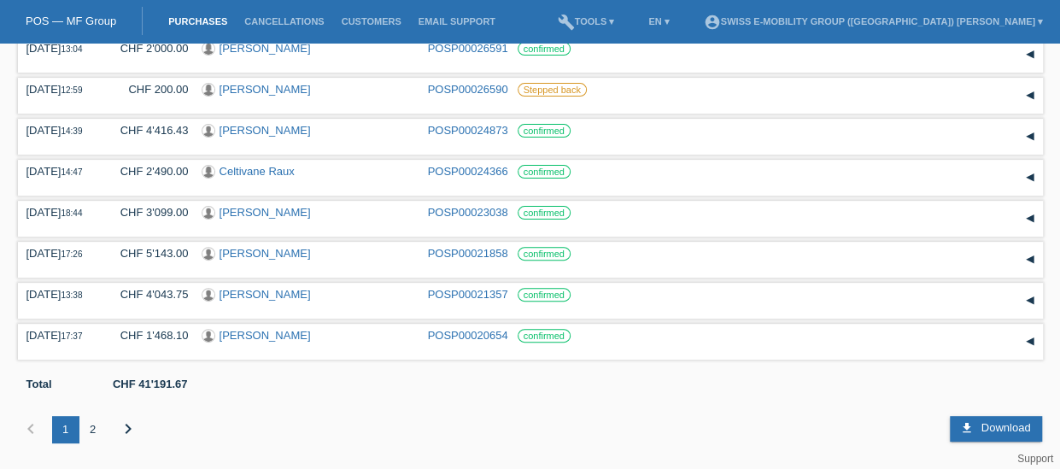
scroll to position [164, 0]
click at [84, 428] on div "2" at bounding box center [92, 429] width 27 height 27
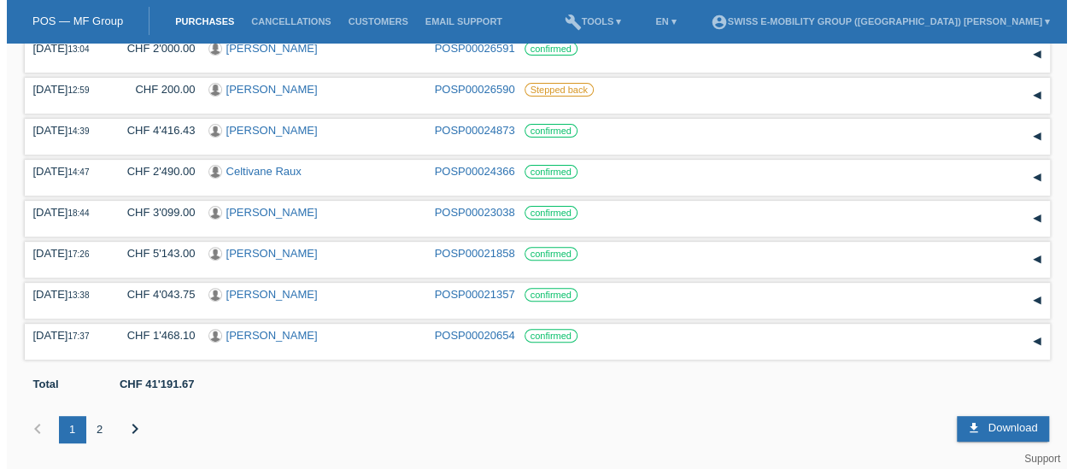
scroll to position [0, 0]
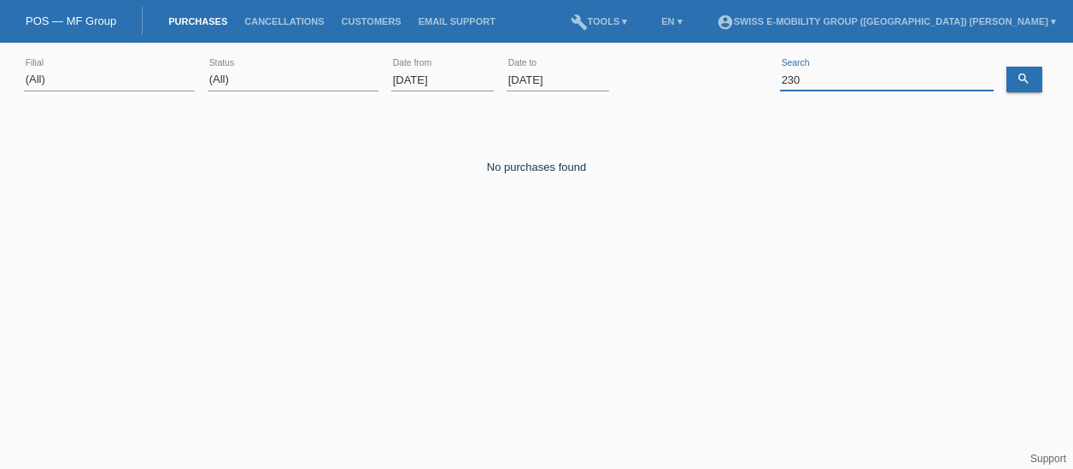
click at [847, 90] on div "230 error Search" at bounding box center [887, 80] width 214 height 22
paste input "24509"
click at [1021, 82] on icon "search" at bounding box center [1024, 79] width 14 height 14
click at [882, 78] on input "24509" at bounding box center [887, 79] width 214 height 21
type input "2"
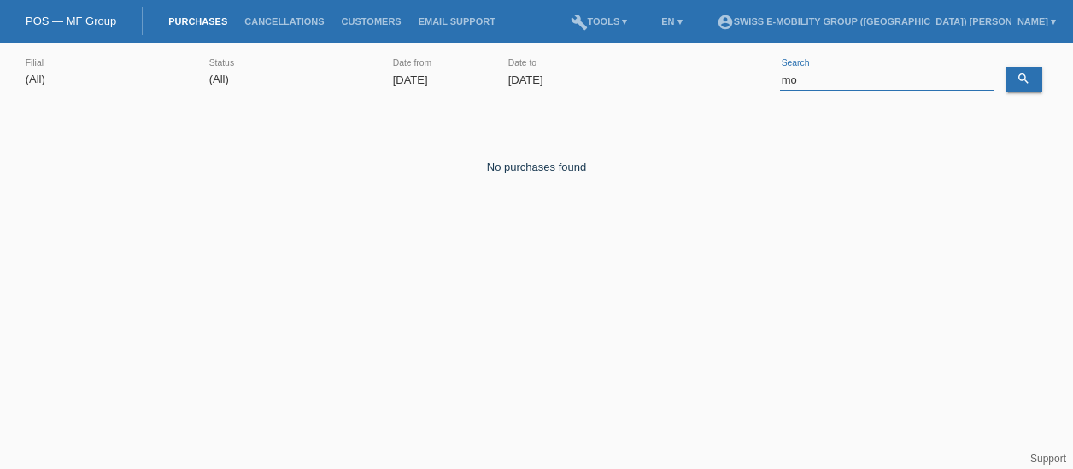
type input "m"
type input "[PERSON_NAME]"
click at [1018, 90] on link "search" at bounding box center [1024, 80] width 36 height 26
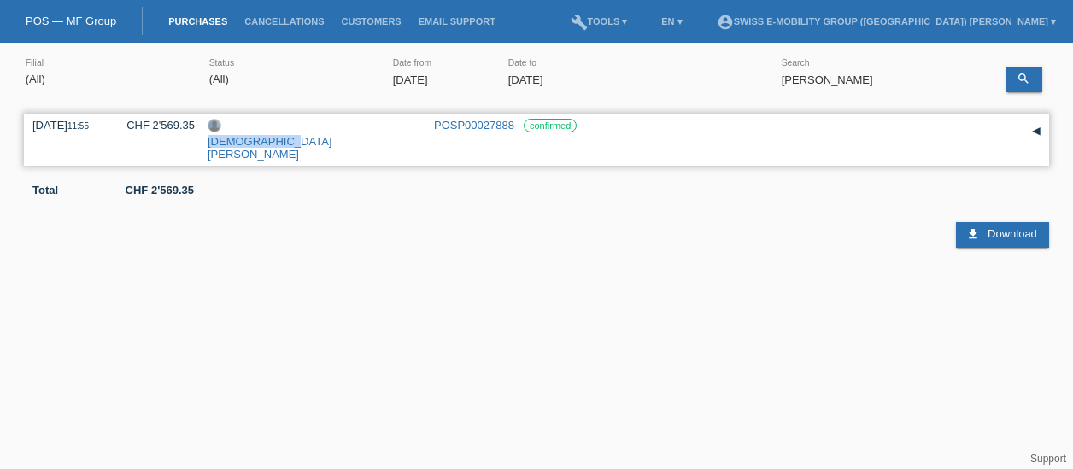
drag, startPoint x: 311, startPoint y: 121, endPoint x: 213, endPoint y: 124, distance: 98.3
click at [213, 124] on div "[DEMOGRAPHIC_DATA][PERSON_NAME]" at bounding box center [315, 140] width 214 height 42
copy div "[DEMOGRAPHIC_DATA][PERSON_NAME]"
